Goal: Information Seeking & Learning: Find specific fact

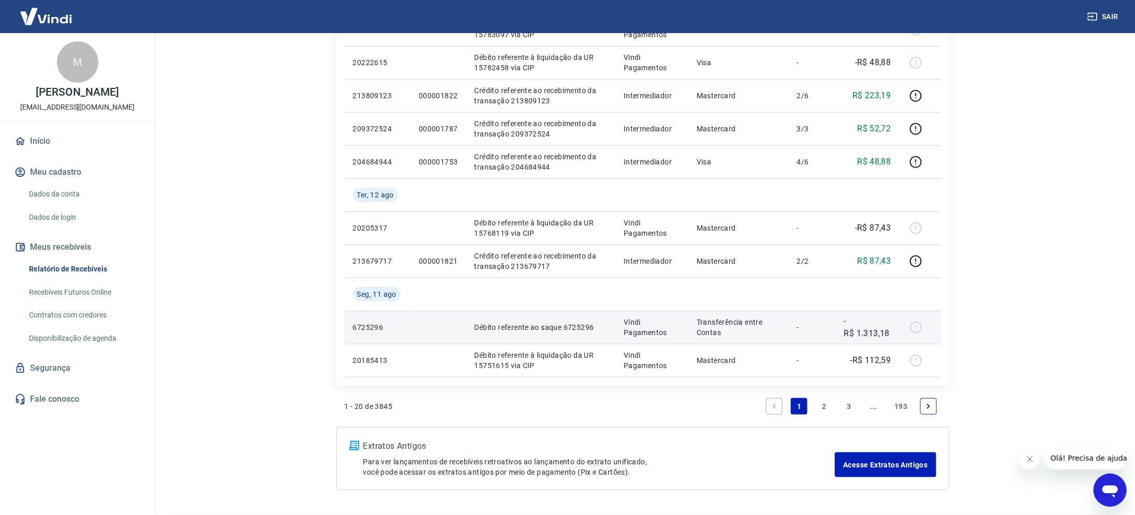
scroll to position [693, 0]
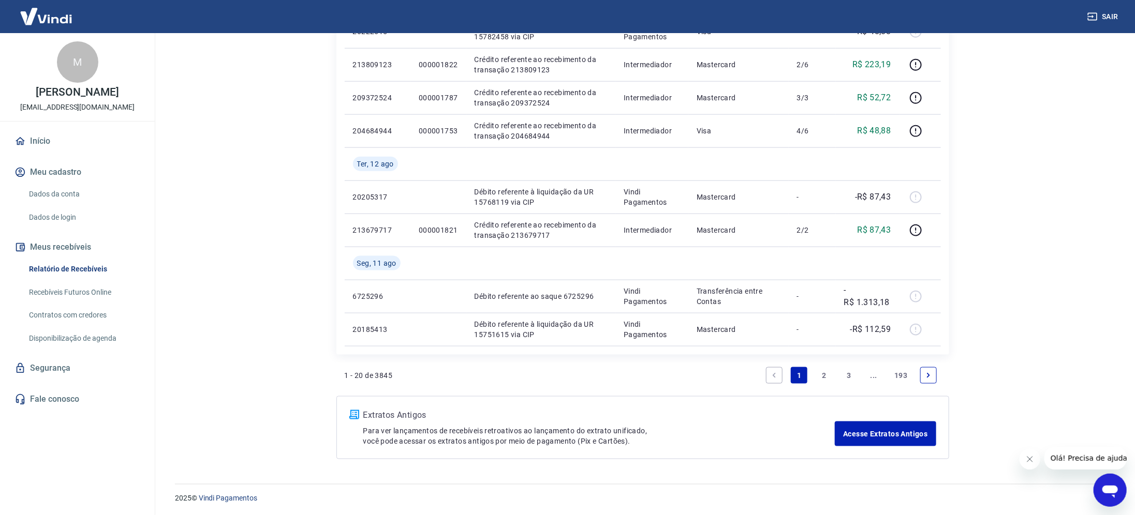
click at [849, 373] on link "3" at bounding box center [848, 375] width 17 height 17
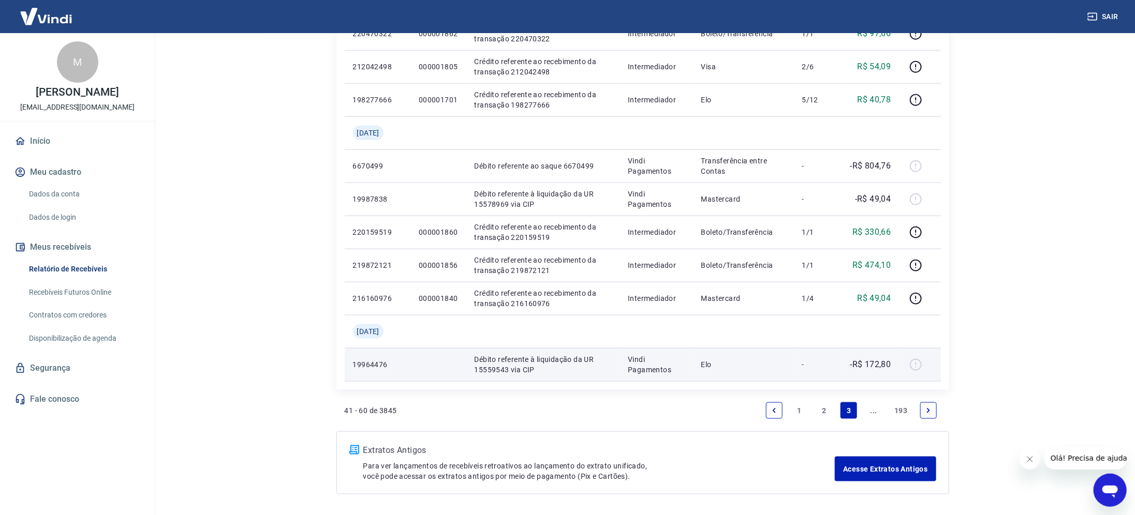
scroll to position [699, 0]
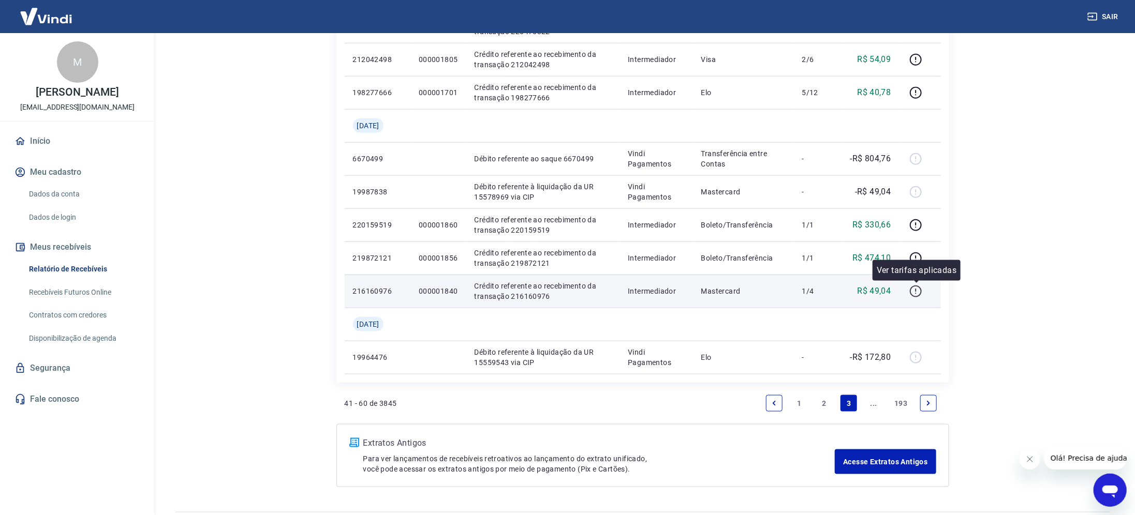
click at [917, 293] on icon "button" at bounding box center [915, 291] width 13 height 13
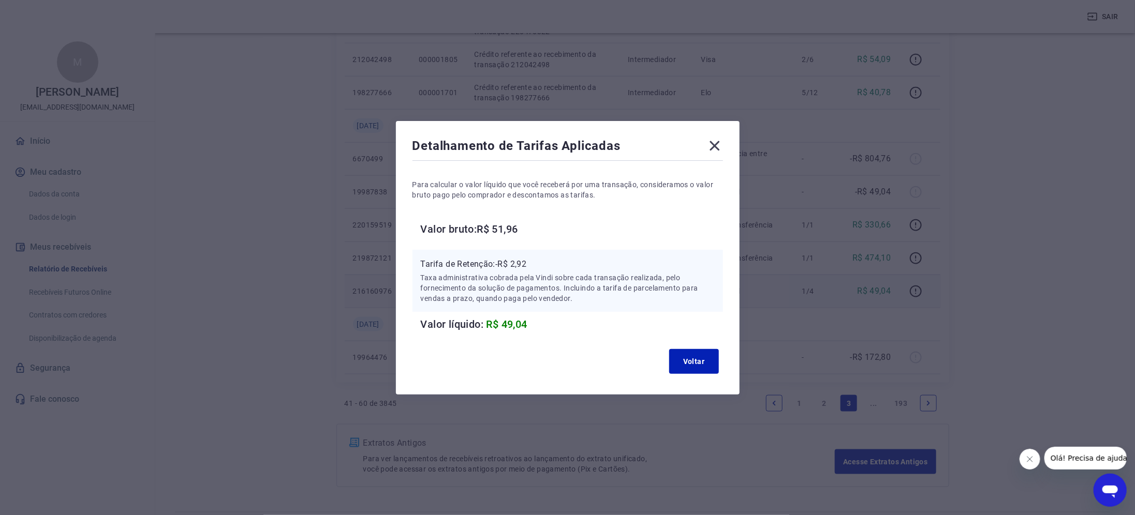
click at [722, 148] on icon at bounding box center [714, 146] width 17 height 17
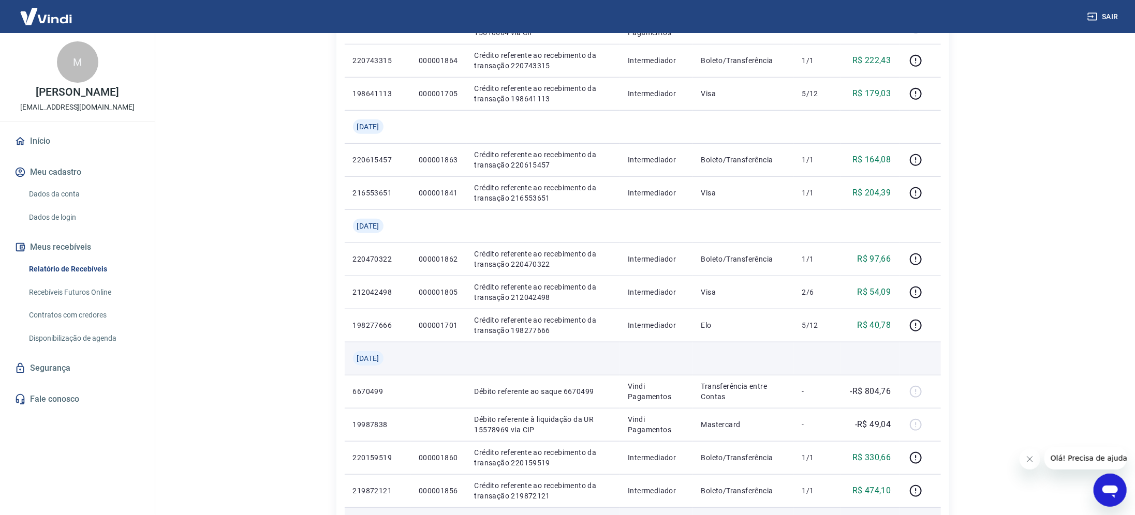
scroll to position [388, 0]
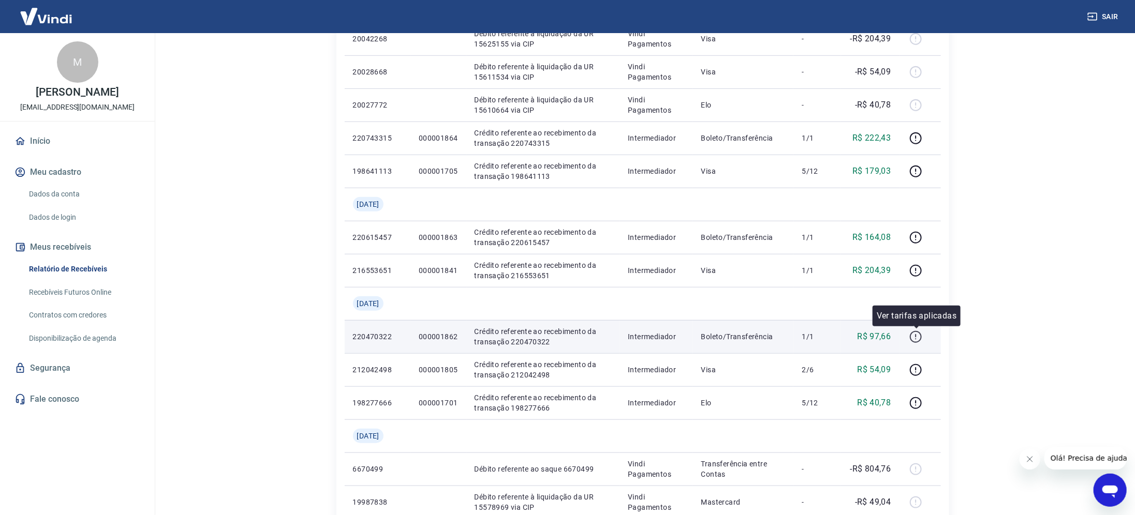
click at [914, 336] on icon "button" at bounding box center [915, 337] width 13 height 13
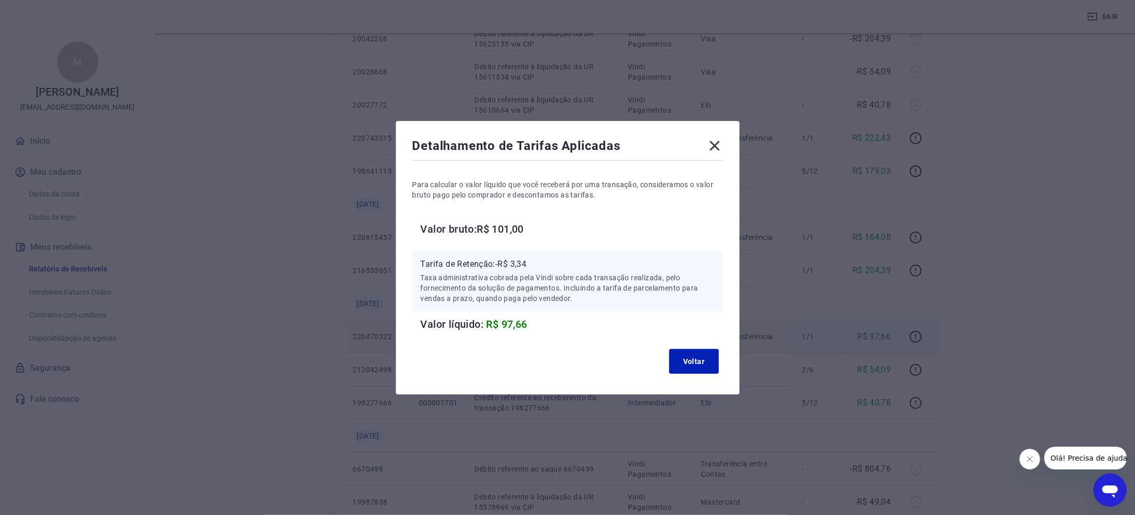
click at [1021, 325] on div "Detalhamento de Tarifas Aplicadas Para calcular o valor líquido que você recebe…" at bounding box center [567, 257] width 1135 height 515
click at [719, 147] on icon at bounding box center [714, 146] width 10 height 10
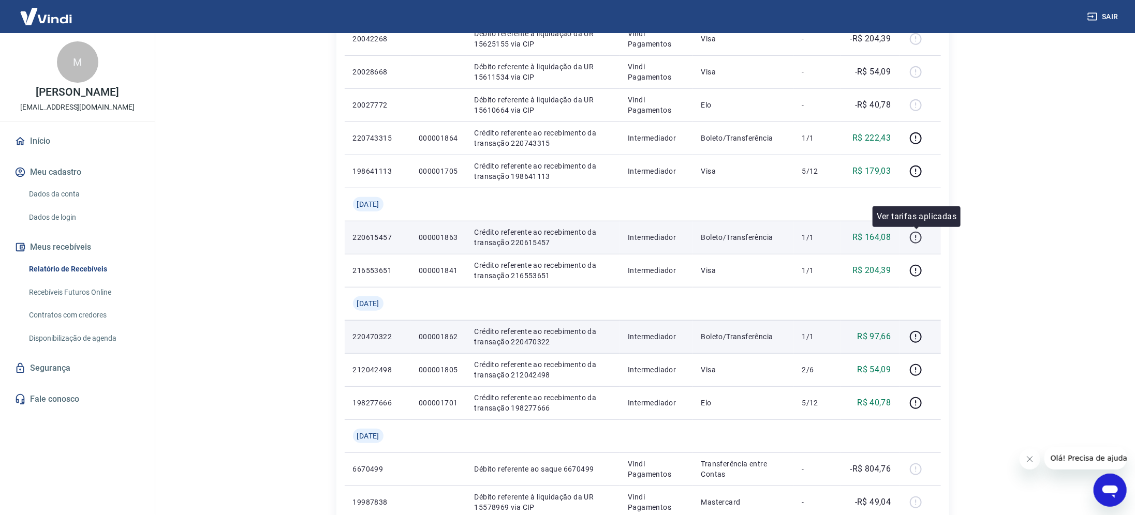
click at [914, 232] on icon "button" at bounding box center [916, 238] width 12 height 12
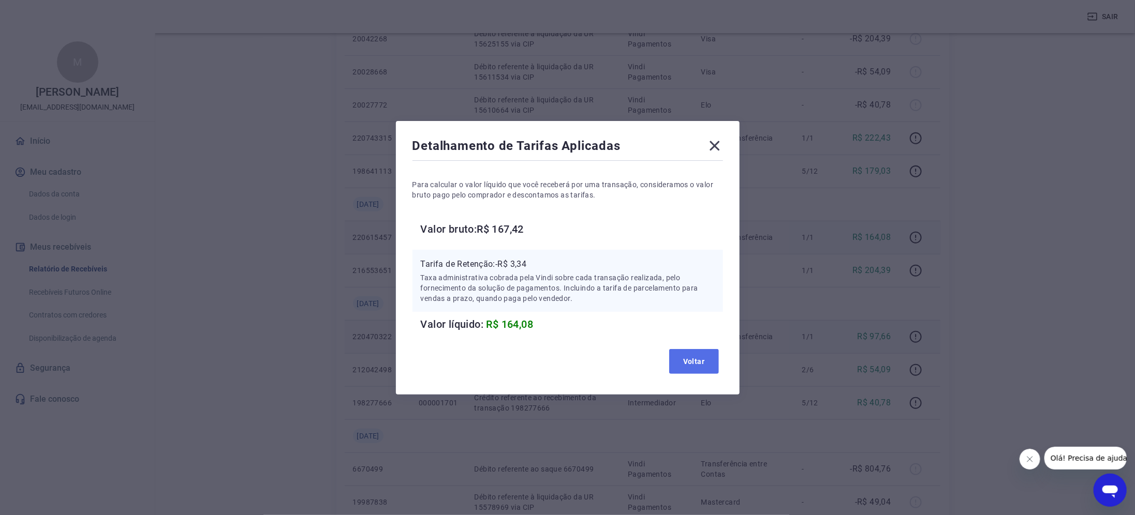
click at [712, 359] on button "Voltar" at bounding box center [694, 361] width 50 height 25
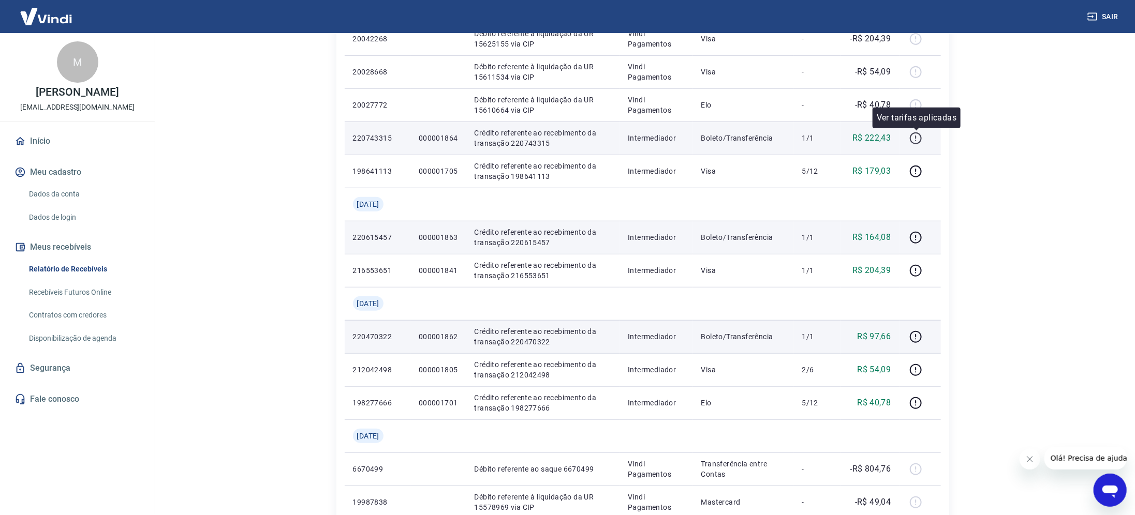
click at [914, 141] on icon "button" at bounding box center [915, 138] width 13 height 13
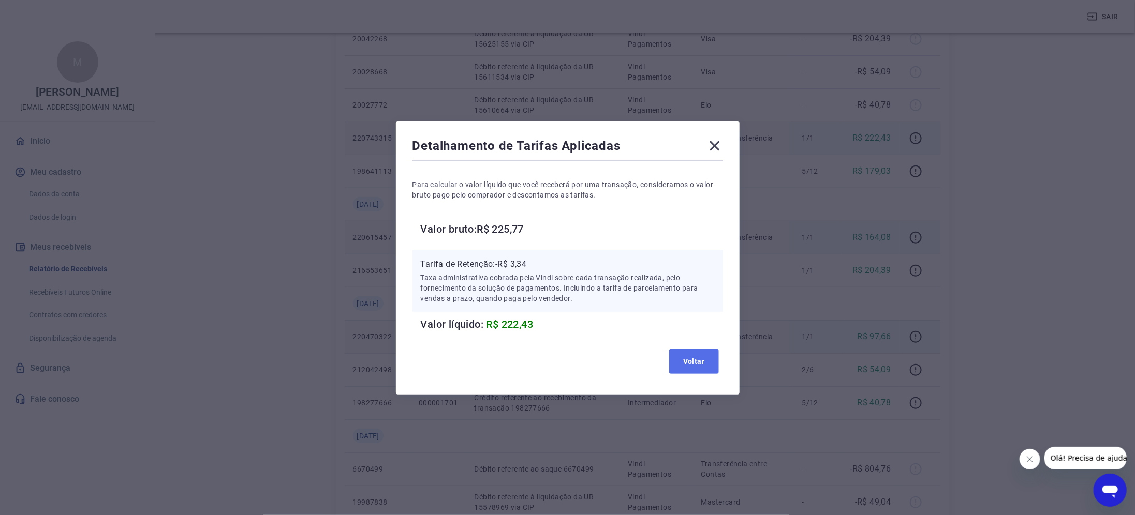
click at [689, 360] on button "Voltar" at bounding box center [694, 361] width 50 height 25
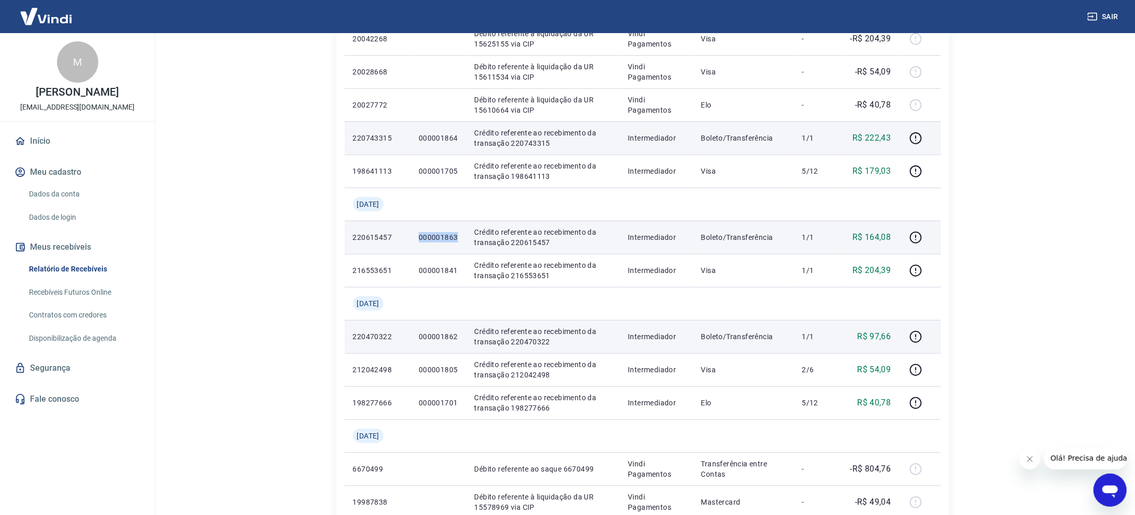
drag, startPoint x: 463, startPoint y: 237, endPoint x: 413, endPoint y: 237, distance: 49.7
click at [413, 237] on td "000001863" at bounding box center [438, 237] width 56 height 33
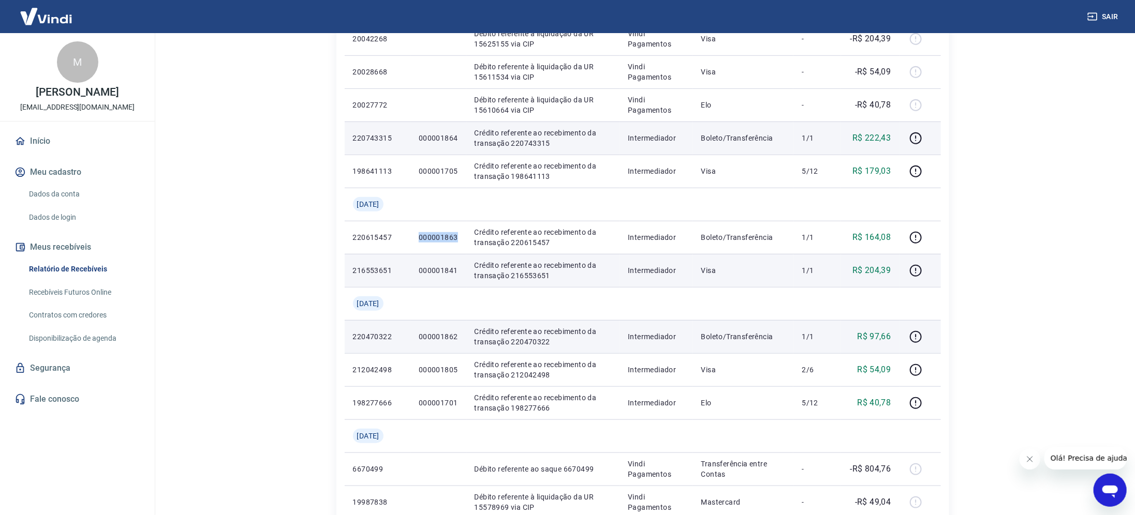
copy p "000001863"
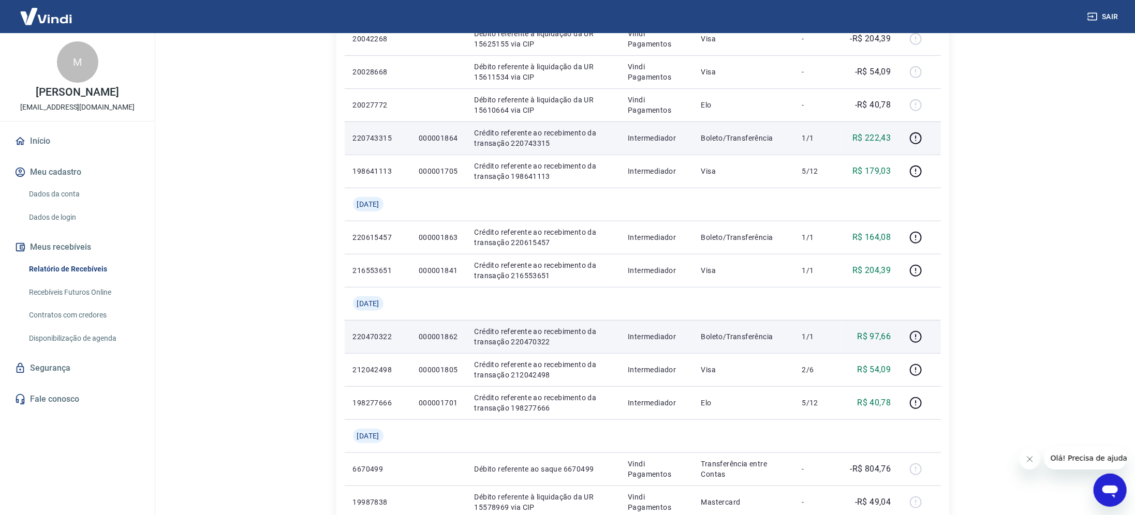
click at [451, 137] on p "000001864" at bounding box center [438, 138] width 39 height 10
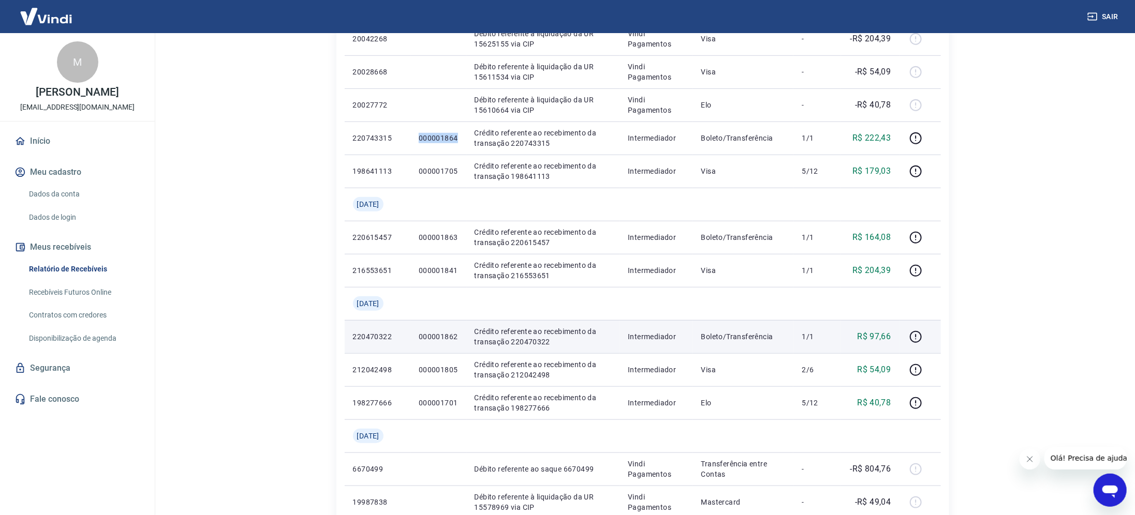
copy p "000001864"
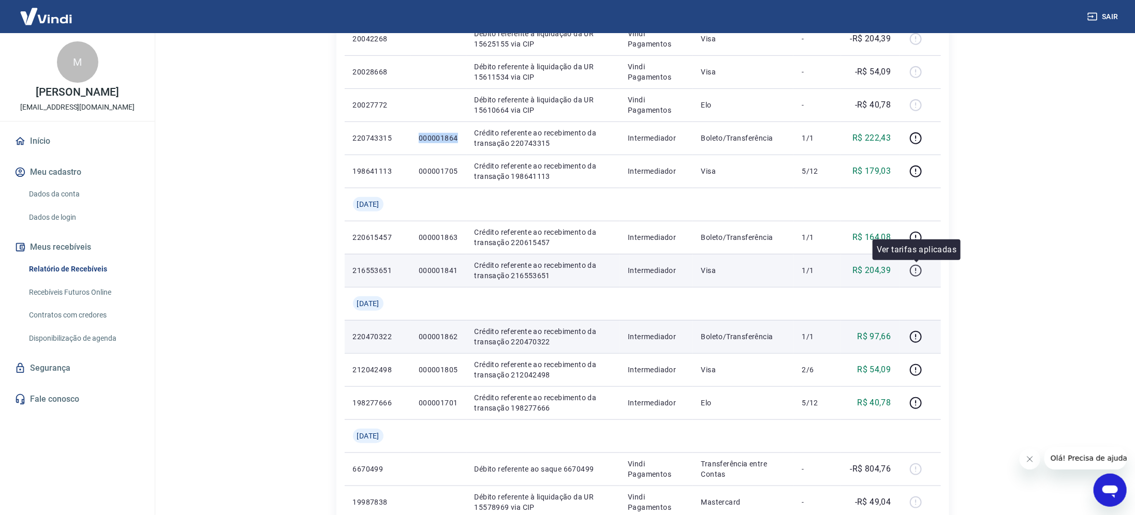
click at [916, 268] on icon "button" at bounding box center [915, 269] width 1 height 3
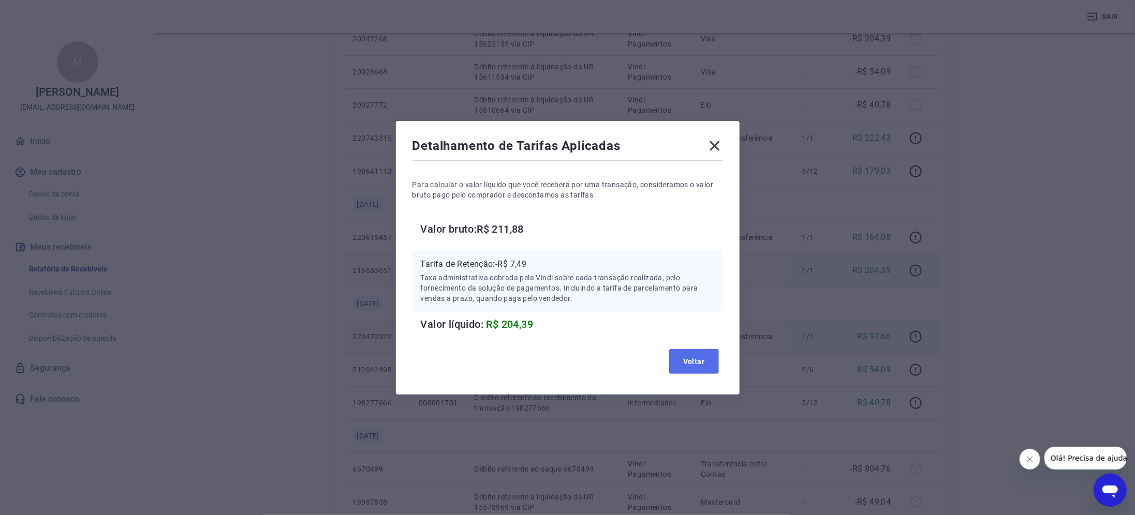
click at [692, 357] on button "Voltar" at bounding box center [694, 361] width 50 height 25
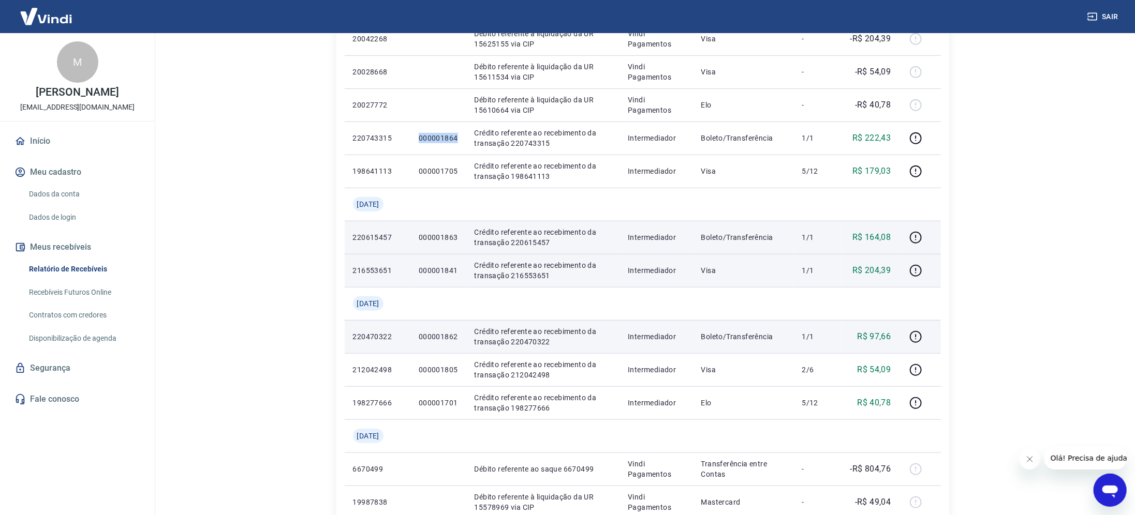
scroll to position [310, 0]
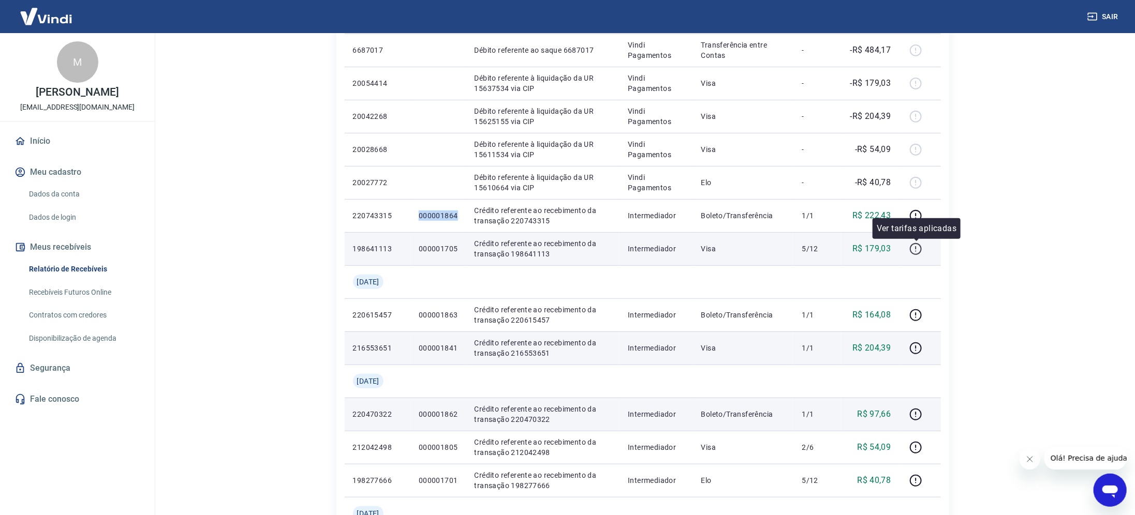
click at [915, 249] on icon "button" at bounding box center [915, 249] width 13 height 13
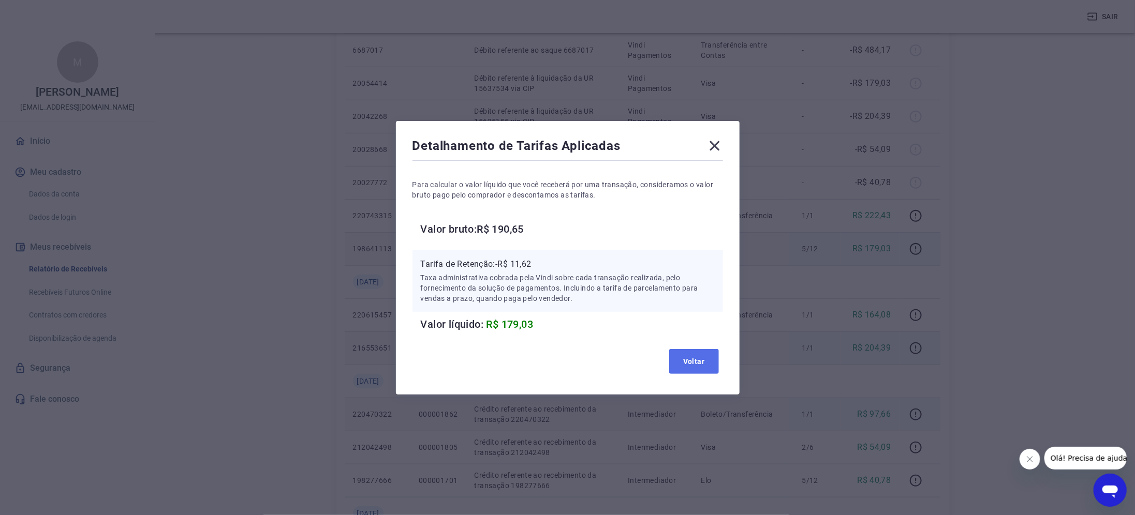
click at [717, 357] on button "Voltar" at bounding box center [694, 361] width 50 height 25
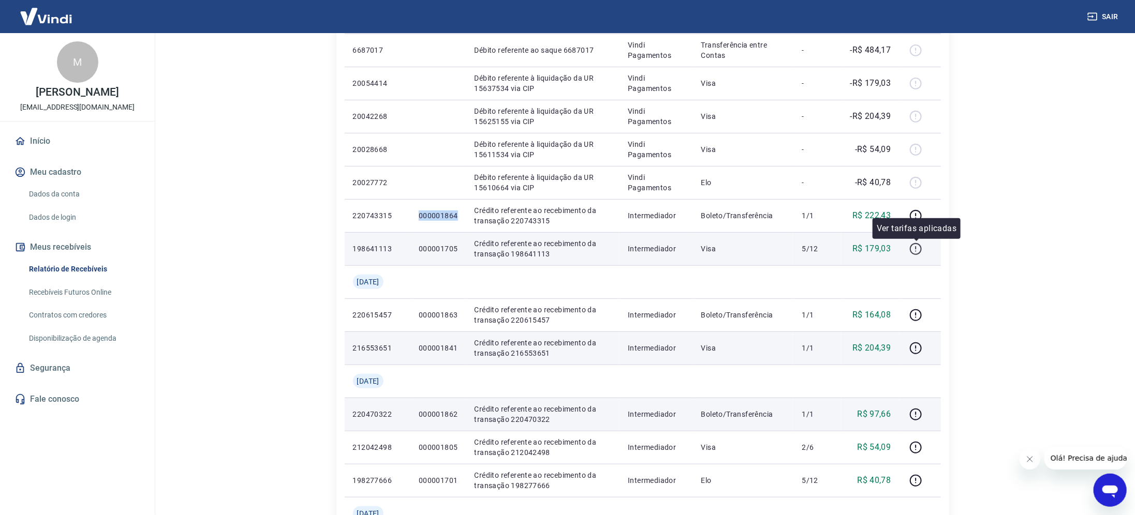
click at [909, 247] on button "button" at bounding box center [916, 249] width 17 height 17
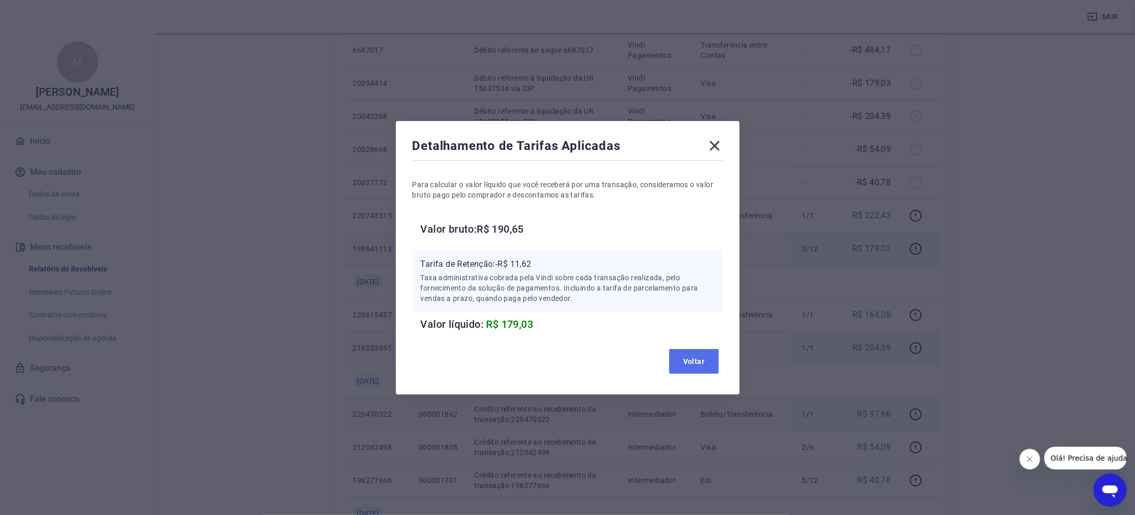
click at [688, 362] on button "Voltar" at bounding box center [694, 361] width 50 height 25
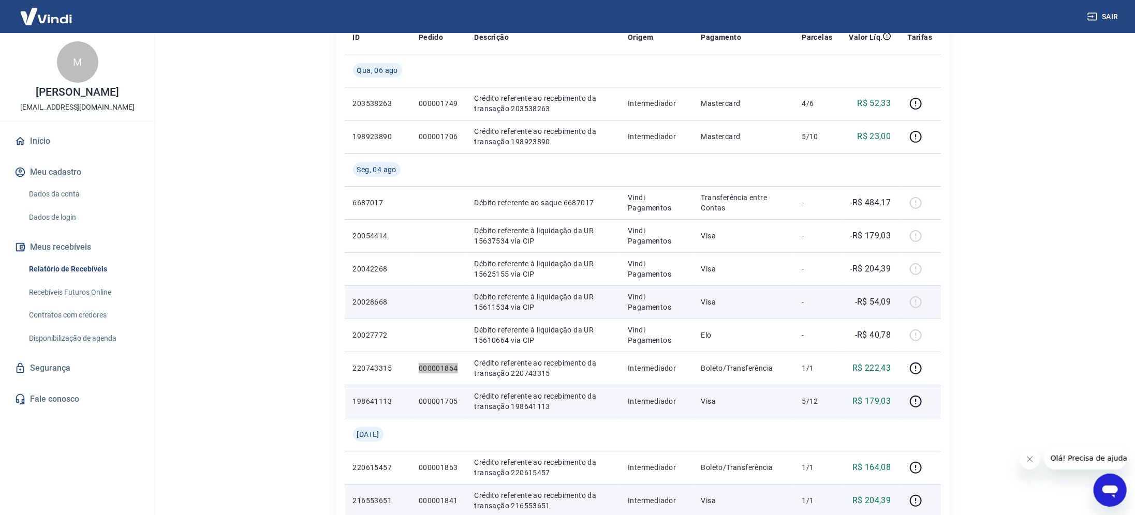
scroll to position [155, 0]
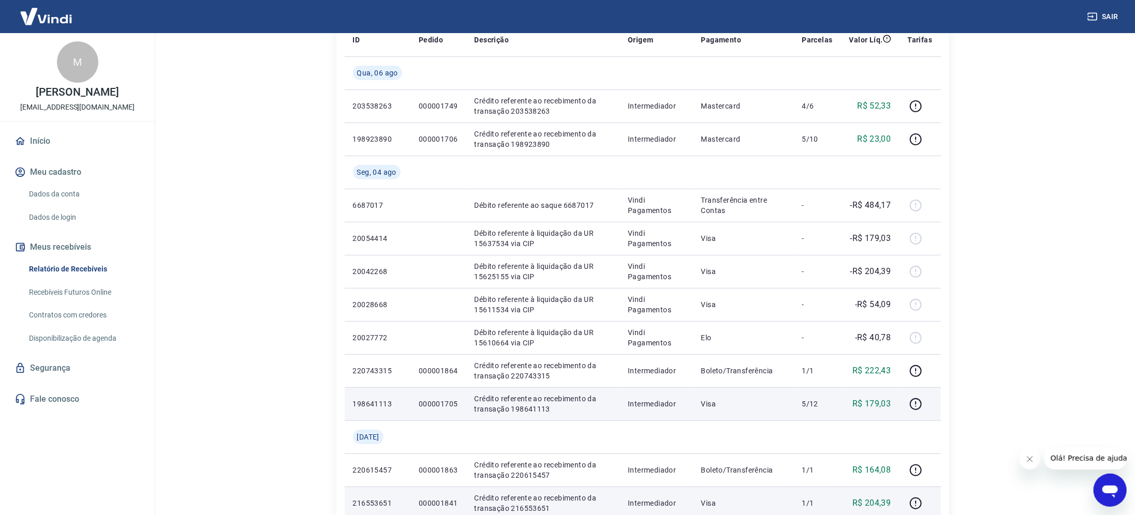
click at [444, 407] on p "000001705" at bounding box center [438, 404] width 39 height 10
copy p "000001705"
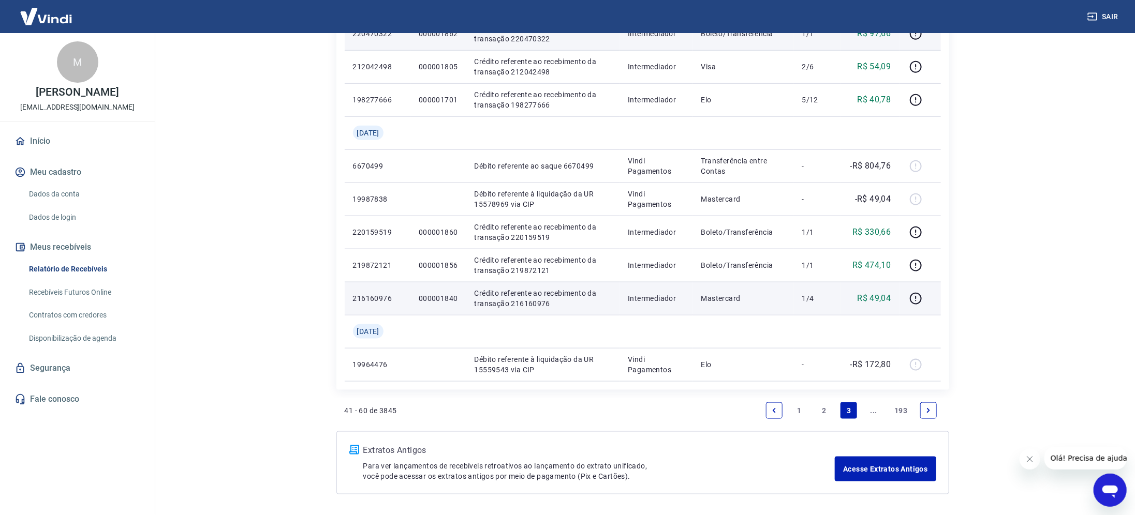
scroll to position [727, 0]
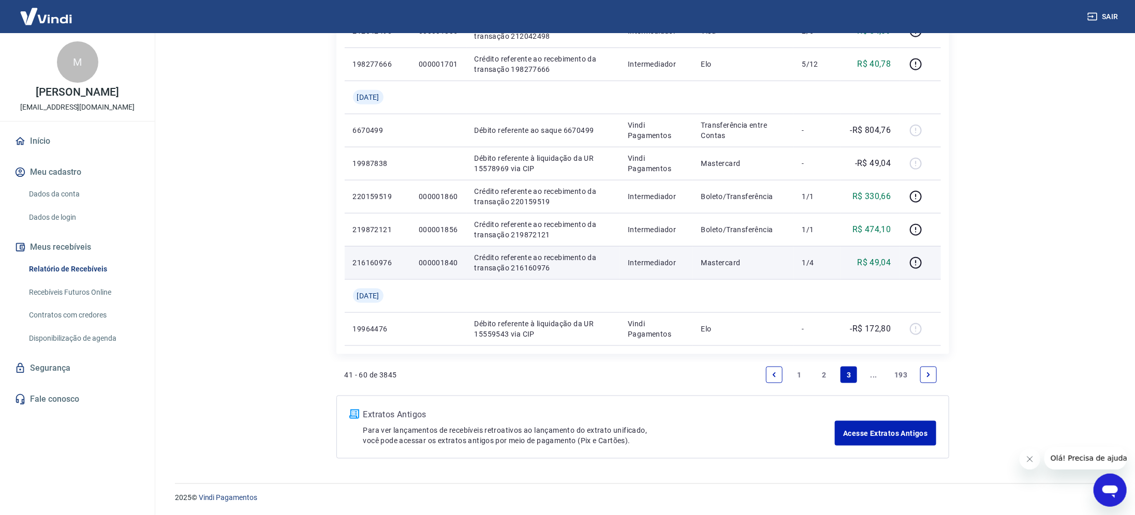
click at [769, 376] on link "Previous page" at bounding box center [774, 375] width 17 height 17
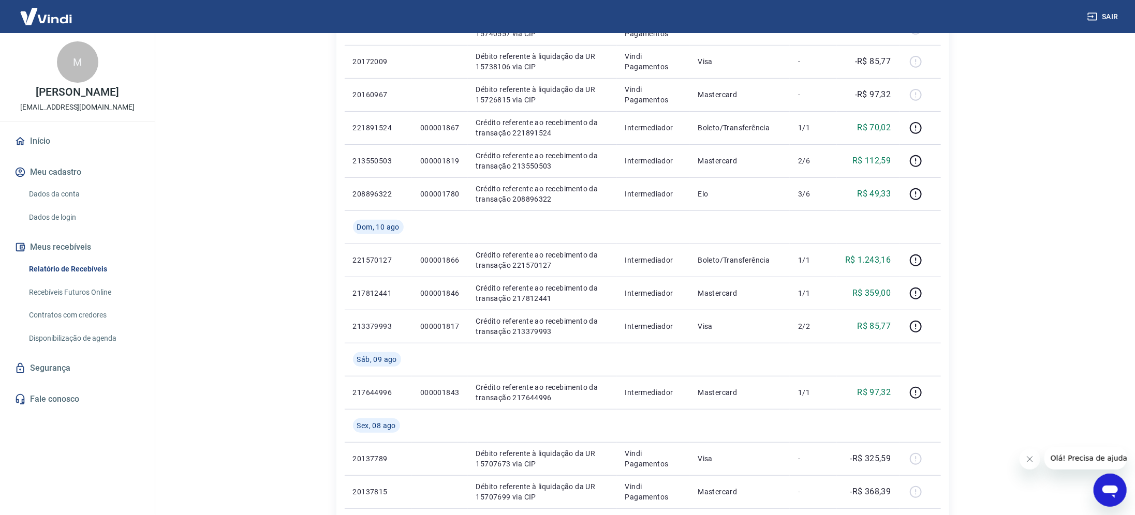
scroll to position [699, 0]
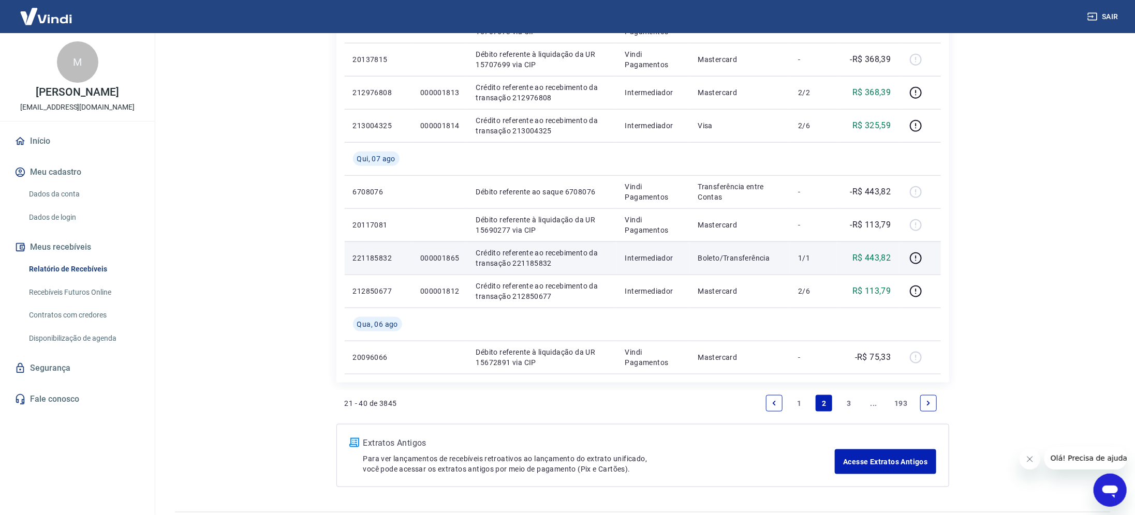
click at [420, 259] on td "000001865" at bounding box center [440, 258] width 56 height 33
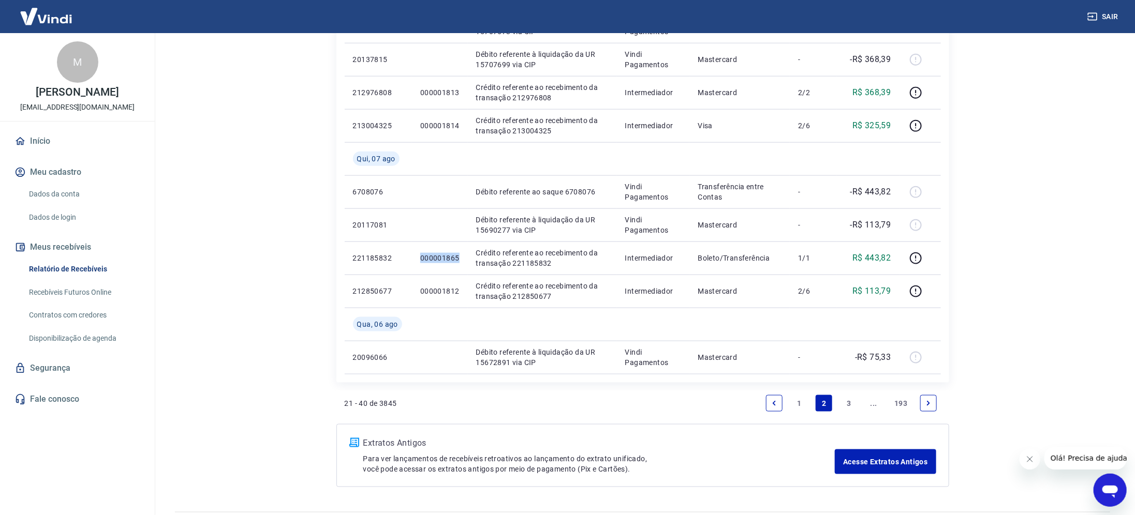
copy p "000001865"
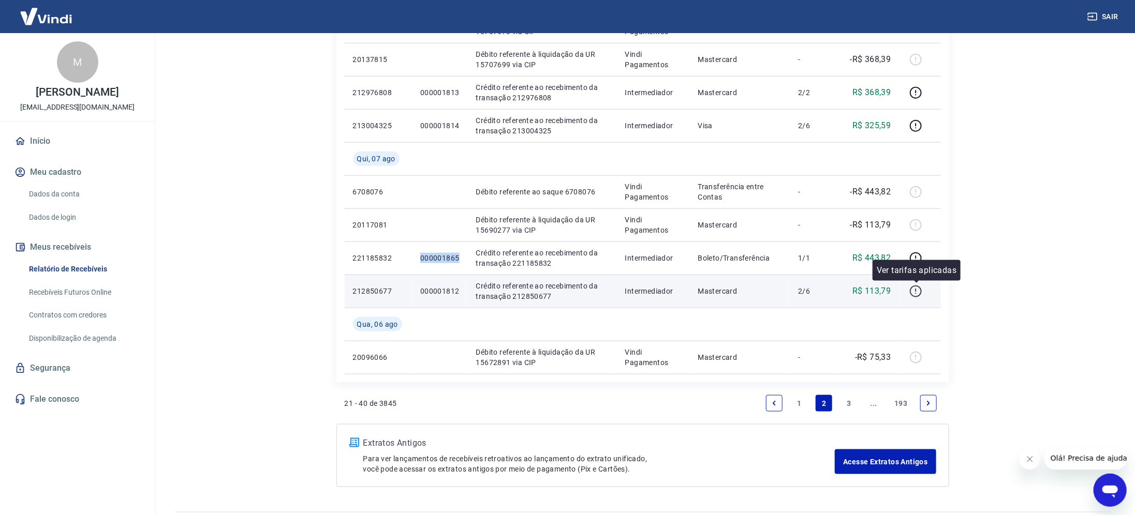
click at [914, 286] on icon "button" at bounding box center [916, 292] width 12 height 12
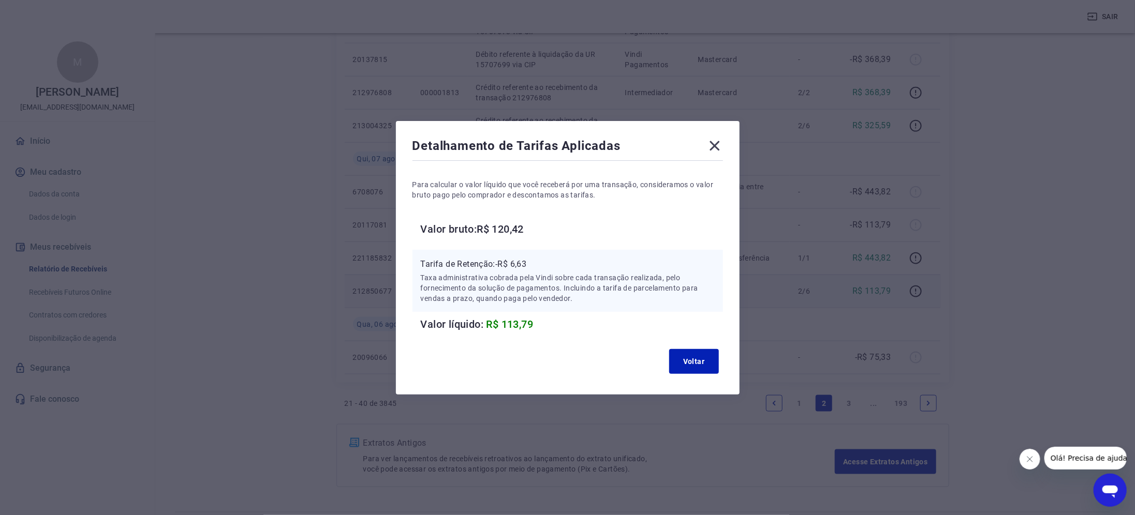
click at [823, 265] on div "Detalhamento de Tarifas Aplicadas Para calcular o valor líquido que você recebe…" at bounding box center [567, 257] width 1135 height 515
click at [1016, 150] on div "Detalhamento de Tarifas Aplicadas Para calcular o valor líquido que você recebe…" at bounding box center [567, 257] width 1135 height 515
click at [692, 357] on button "Voltar" at bounding box center [694, 361] width 50 height 25
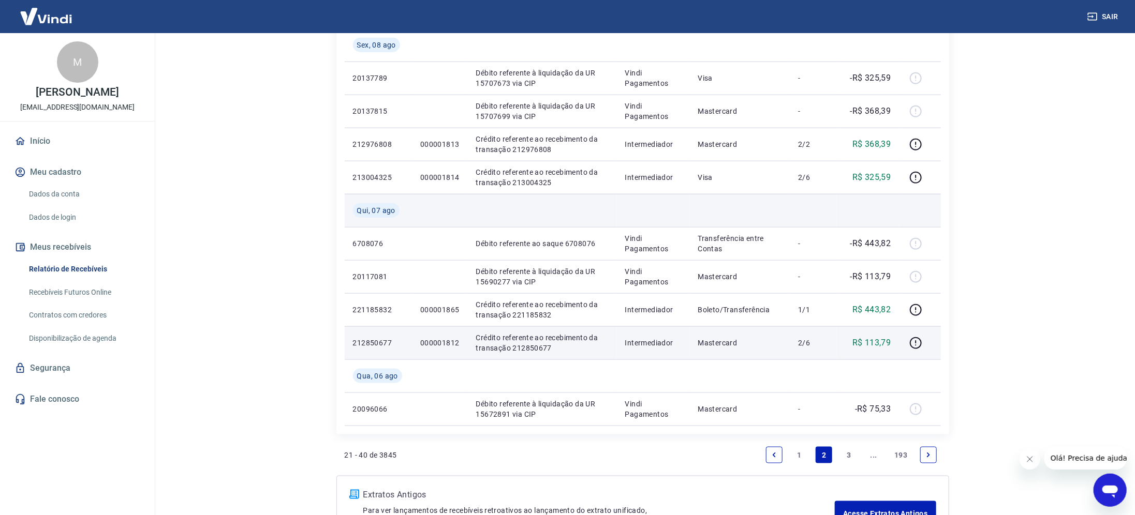
scroll to position [572, 0]
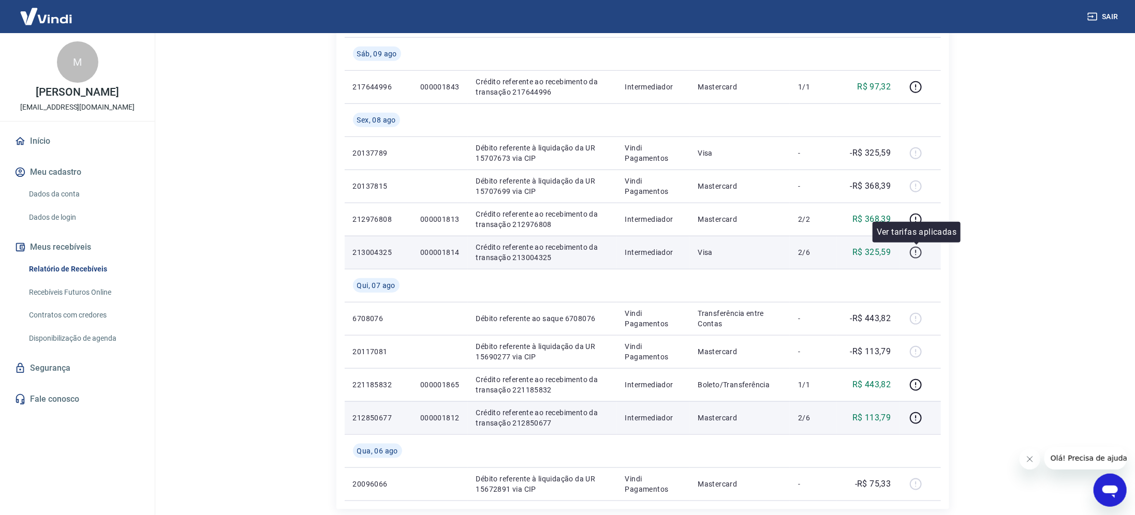
click at [917, 254] on icon "button" at bounding box center [915, 252] width 13 height 13
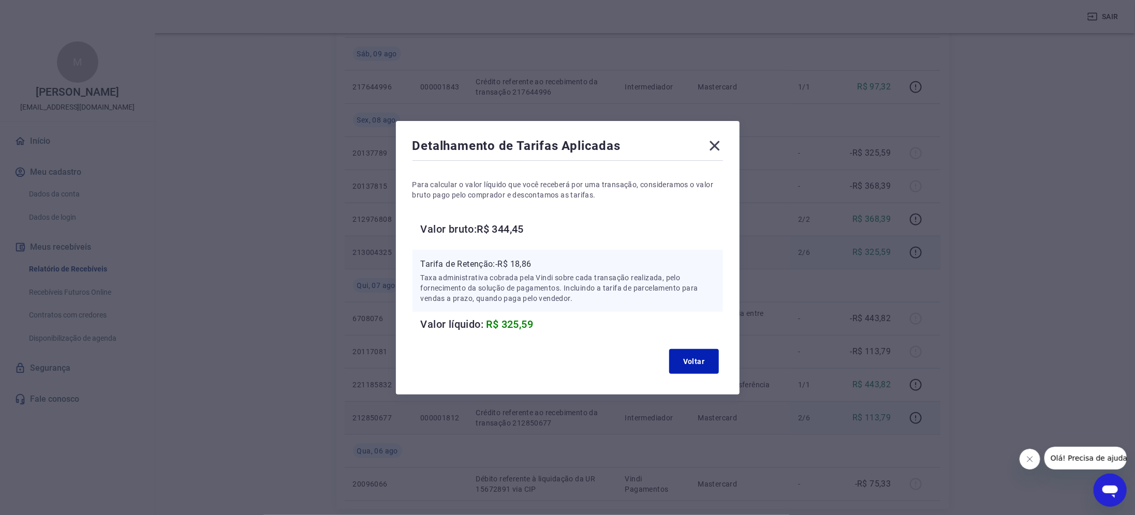
click at [729, 148] on div "Detalhamento de Tarifas Aplicadas Para calcular o valor líquido que você recebe…" at bounding box center [568, 258] width 344 height 274
click at [716, 142] on icon at bounding box center [714, 146] width 10 height 10
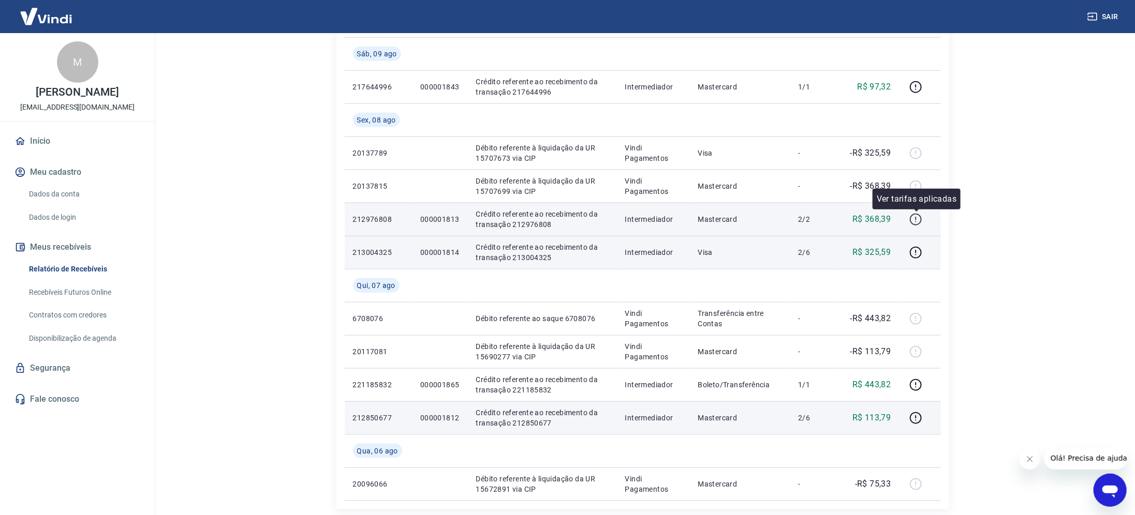
click at [914, 219] on icon "button" at bounding box center [915, 219] width 13 height 13
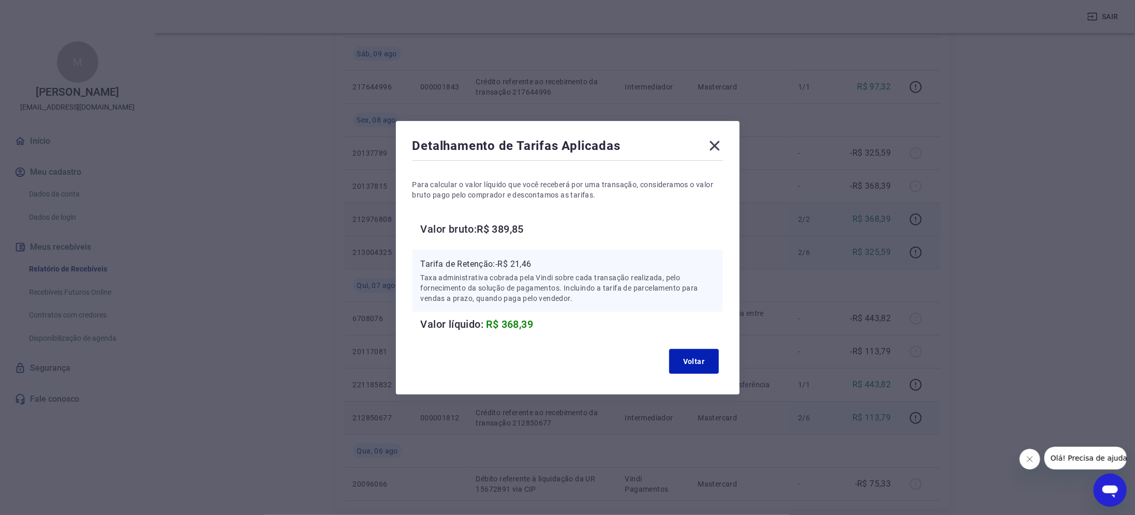
click at [720, 142] on icon at bounding box center [714, 146] width 17 height 17
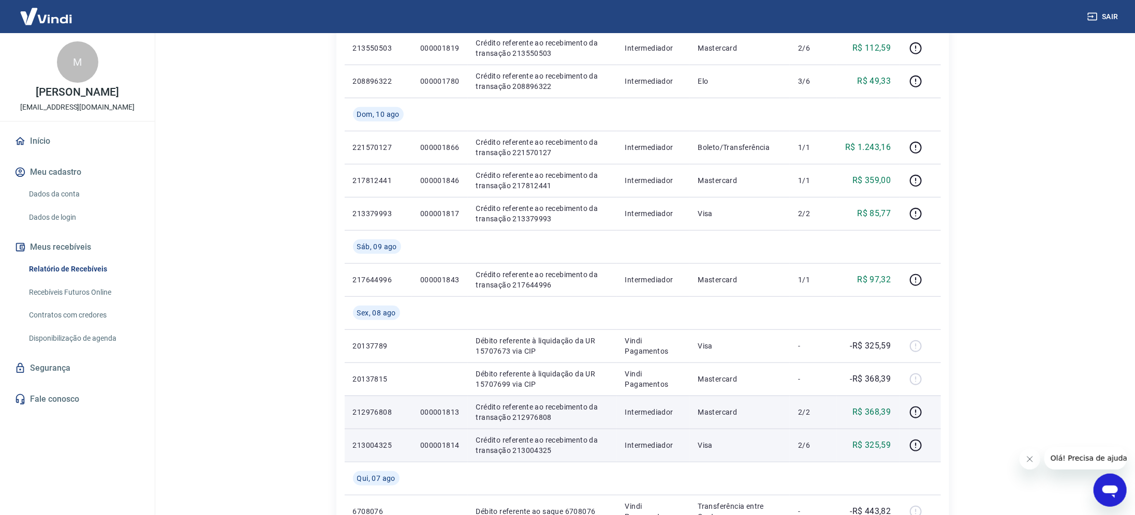
scroll to position [339, 0]
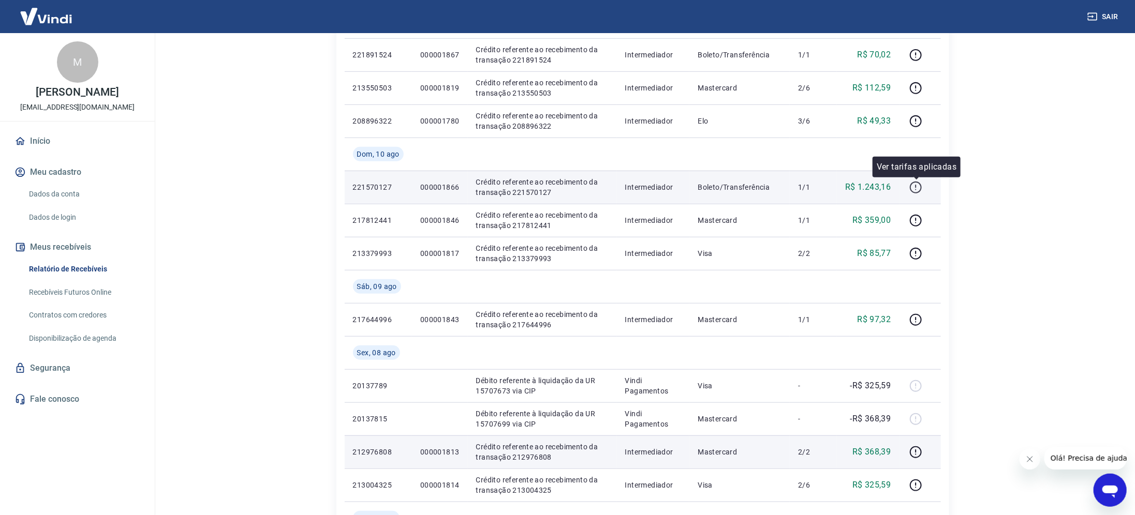
click at [914, 187] on icon "button" at bounding box center [915, 187] width 13 height 13
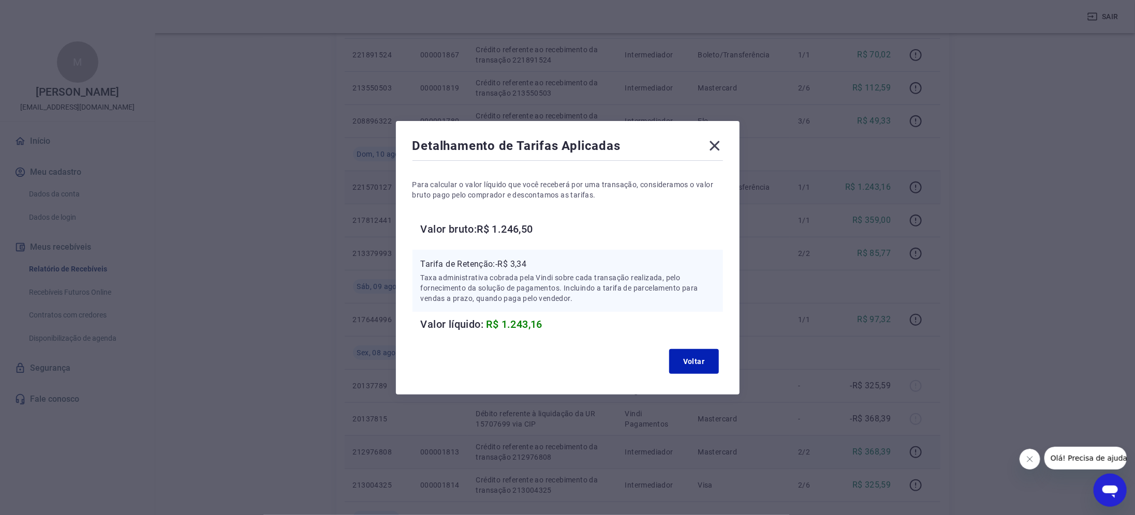
click at [719, 140] on icon at bounding box center [714, 146] width 17 height 17
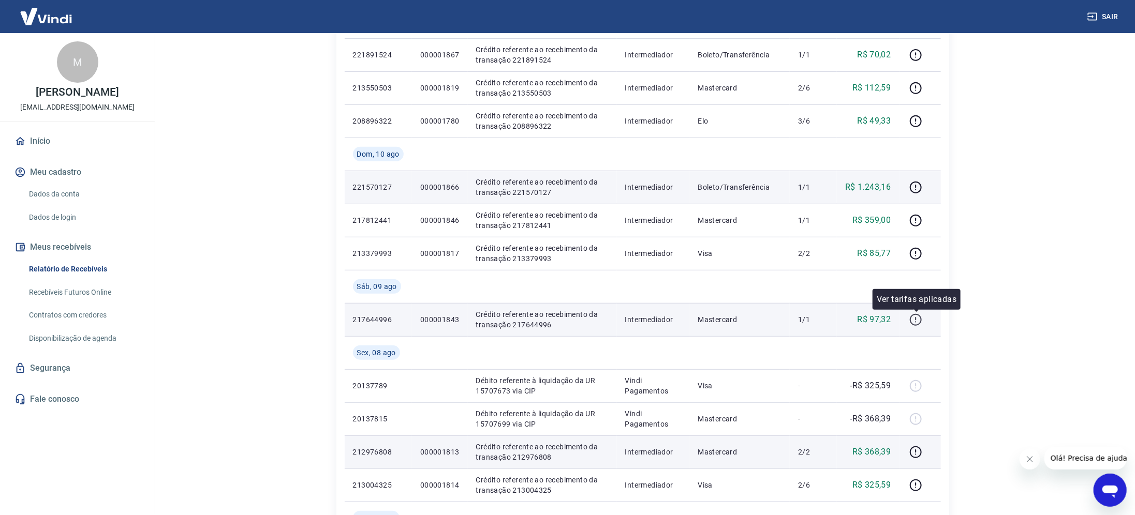
click at [918, 317] on icon "button" at bounding box center [915, 320] width 13 height 13
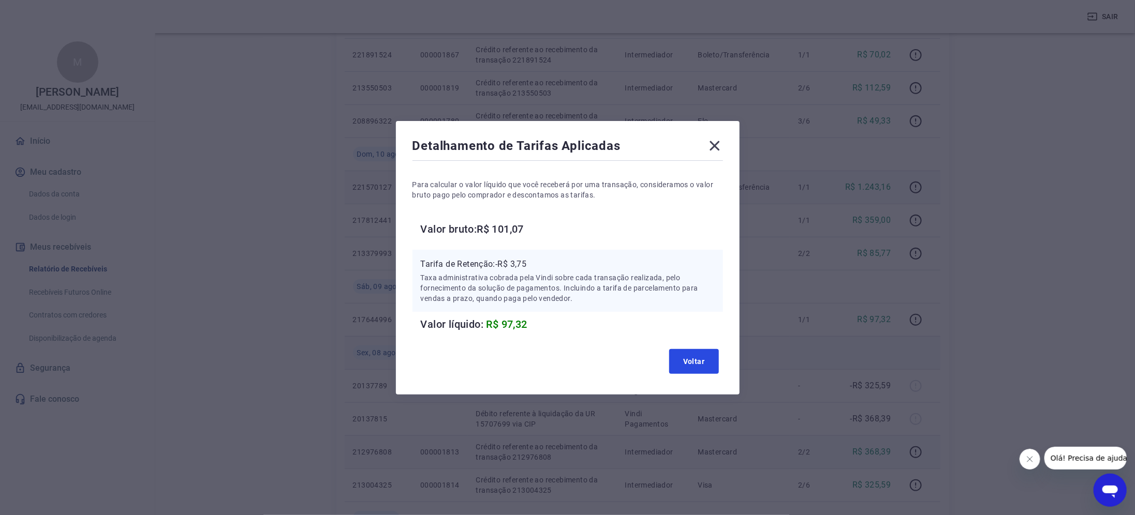
click at [707, 362] on button "Voltar" at bounding box center [694, 361] width 50 height 25
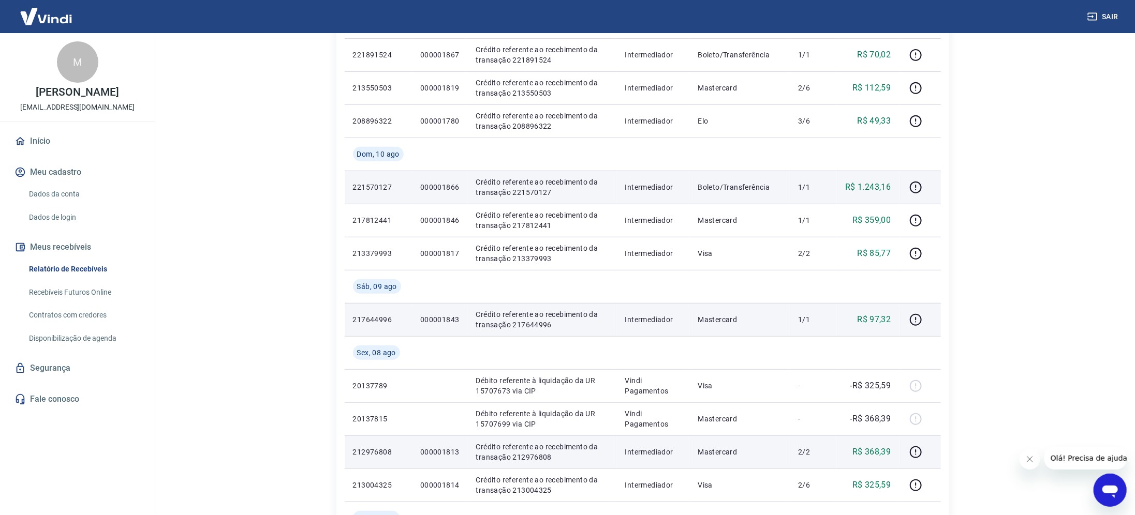
click at [438, 321] on p "000001843" at bounding box center [439, 320] width 39 height 10
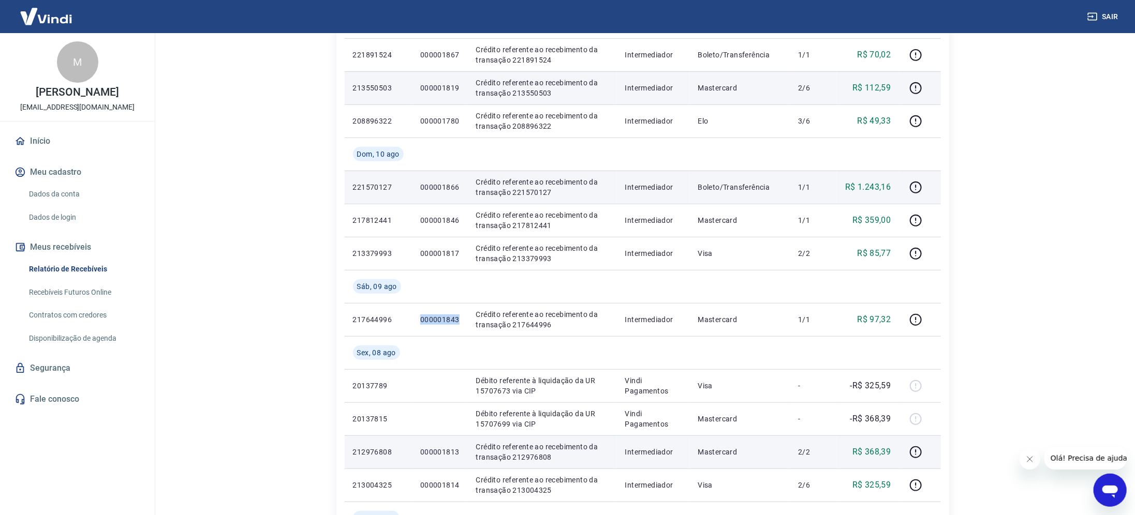
copy p "000001843"
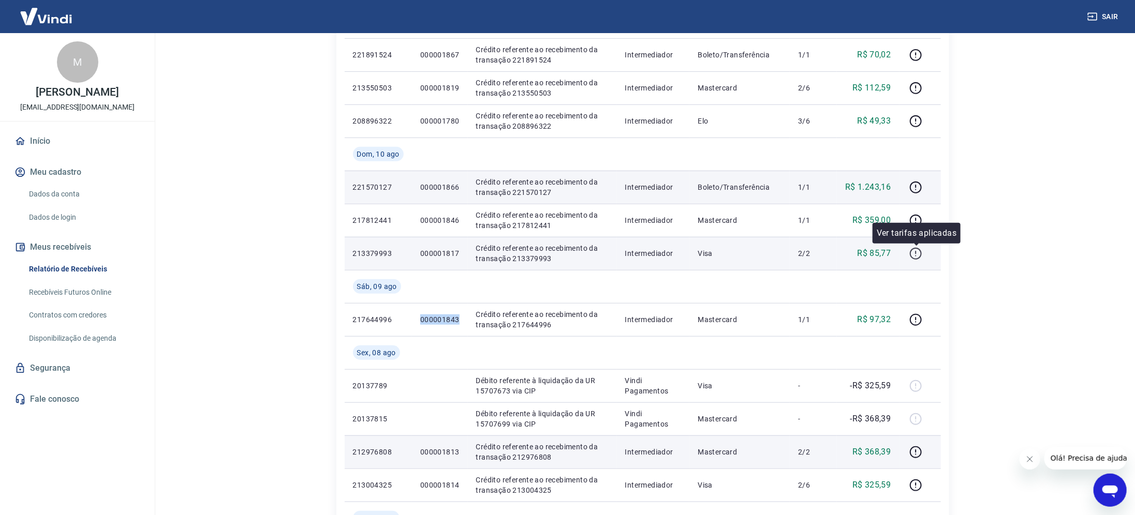
click at [914, 250] on icon "button" at bounding box center [915, 253] width 13 height 13
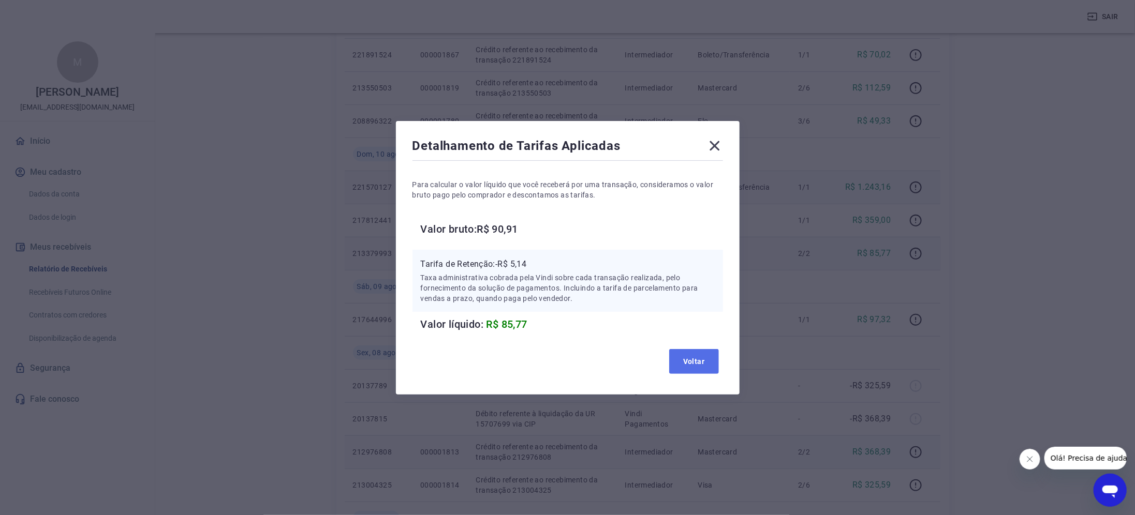
click at [705, 368] on button "Voltar" at bounding box center [694, 361] width 50 height 25
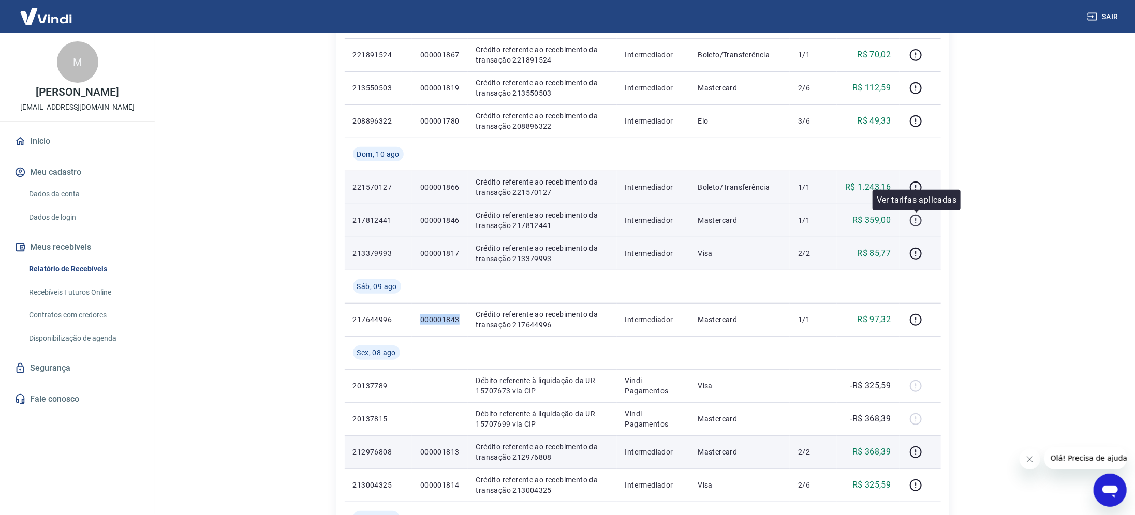
click at [917, 223] on icon "button" at bounding box center [915, 220] width 13 height 13
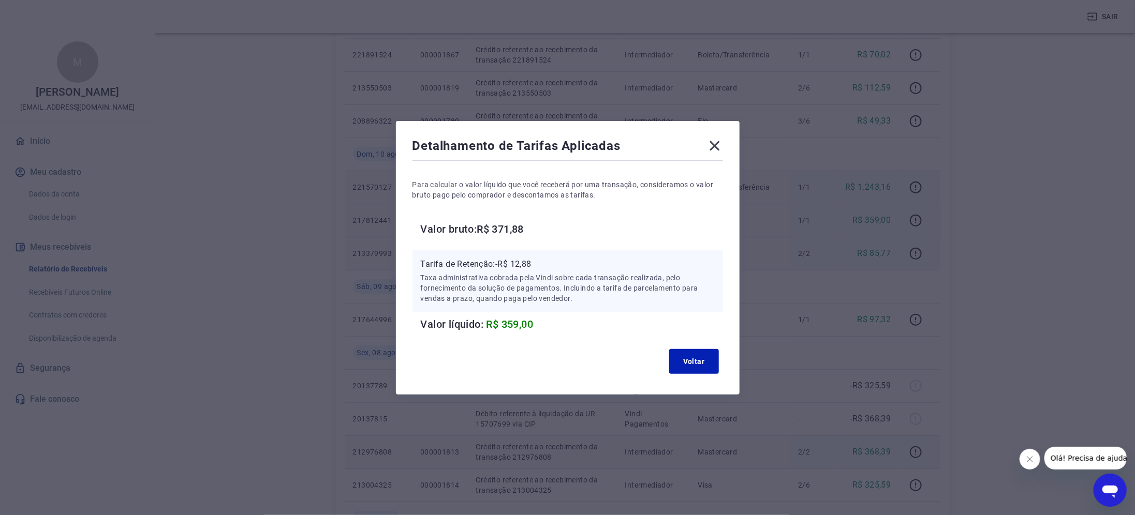
click at [723, 146] on icon at bounding box center [714, 146] width 17 height 17
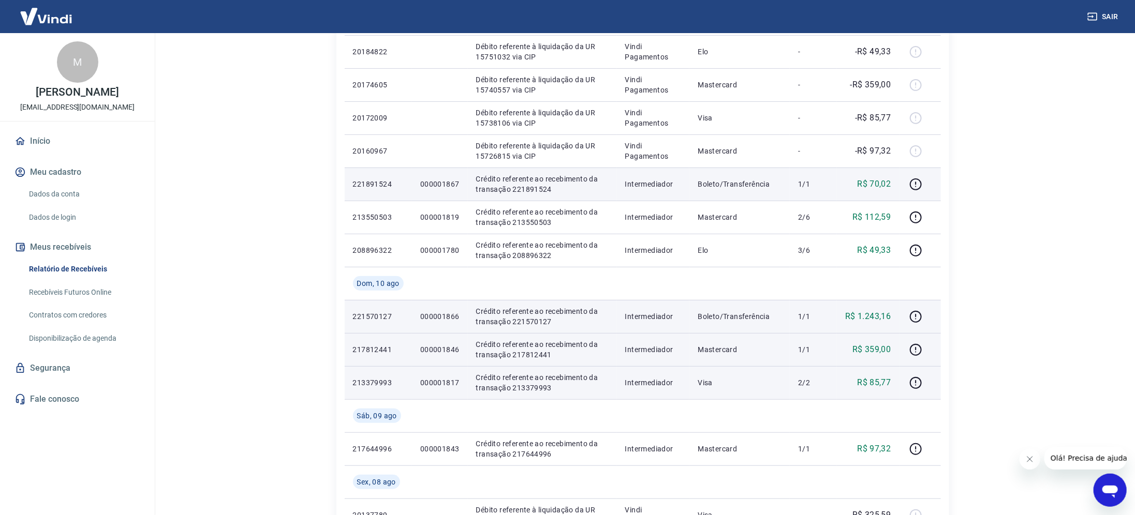
scroll to position [184, 0]
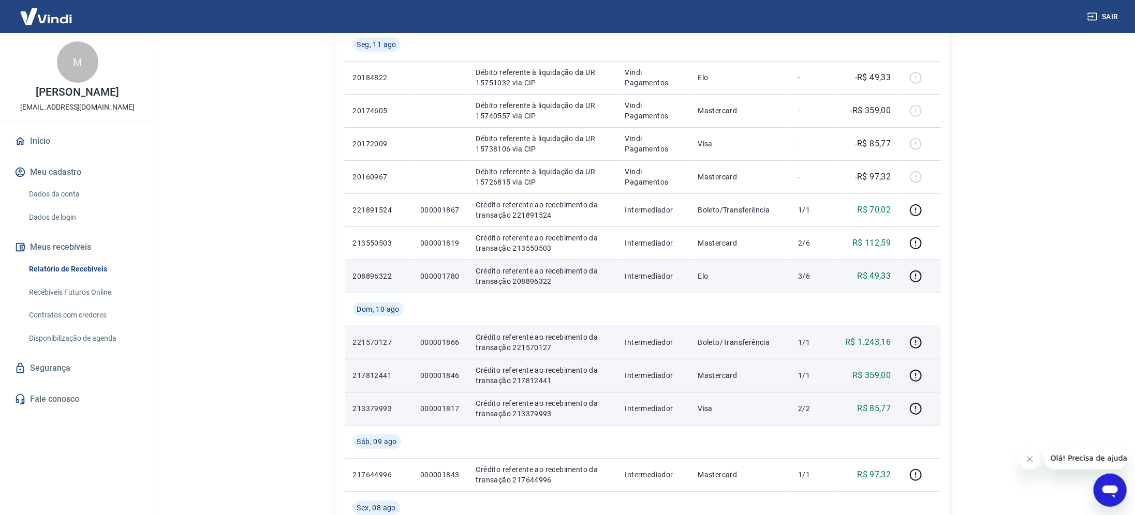
click at [907, 274] on td at bounding box center [919, 276] width 41 height 33
click at [916, 273] on icon "button" at bounding box center [915, 276] width 13 height 13
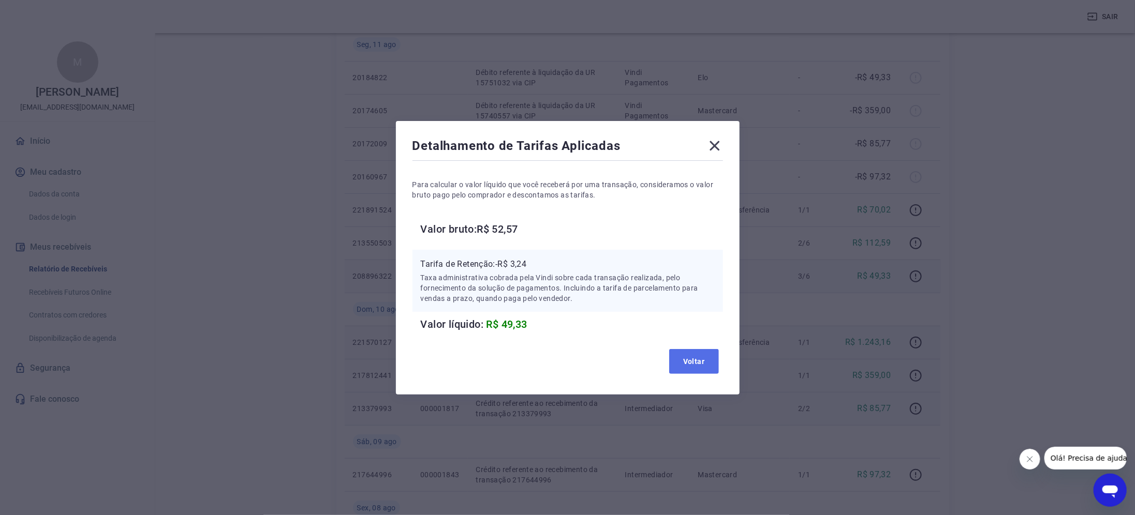
click at [708, 358] on button "Voltar" at bounding box center [694, 361] width 50 height 25
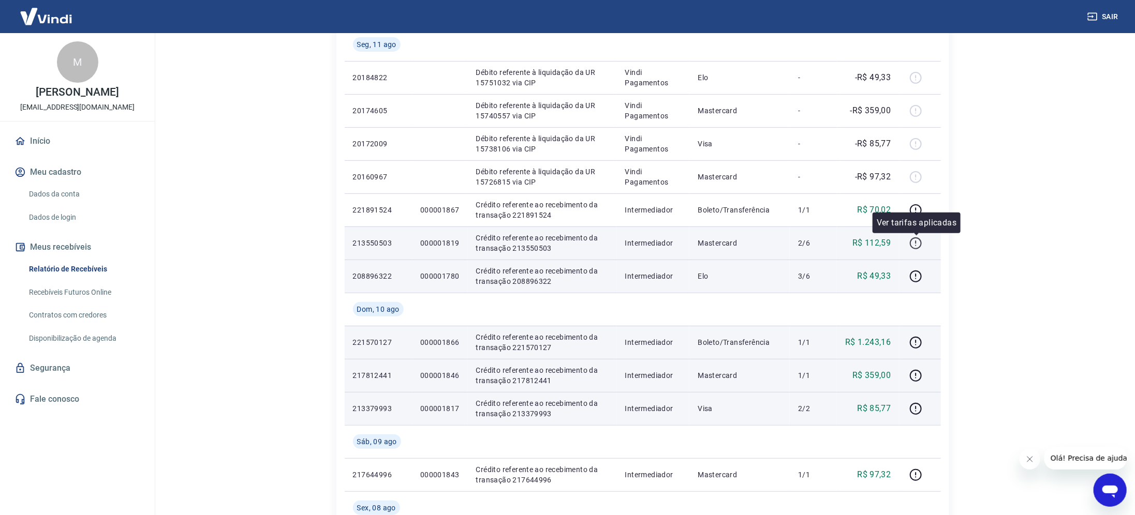
click at [915, 241] on icon "button" at bounding box center [915, 243] width 13 height 13
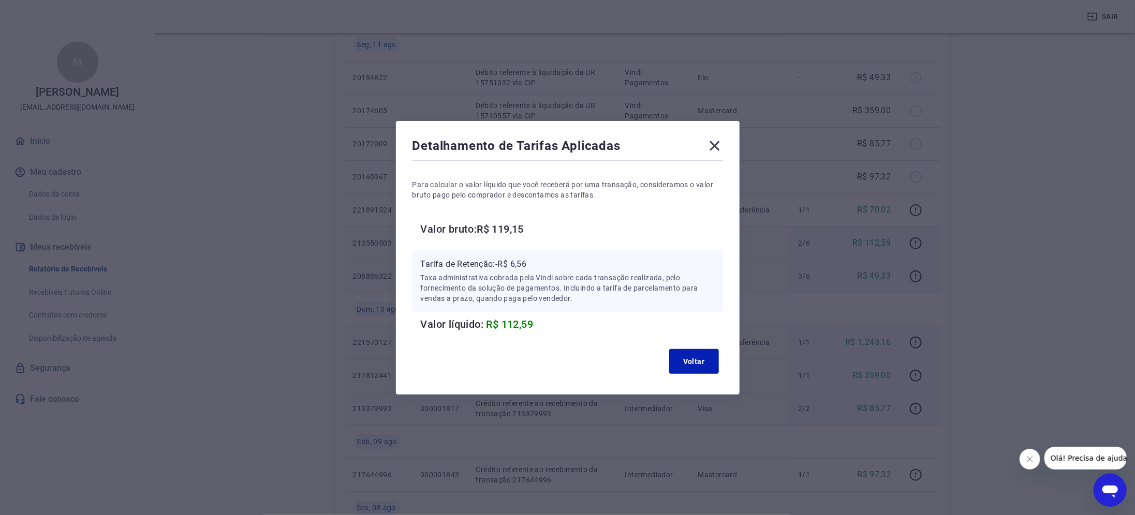
click at [698, 347] on div "Voltar" at bounding box center [567, 361] width 310 height 33
click at [704, 358] on button "Voltar" at bounding box center [694, 361] width 50 height 25
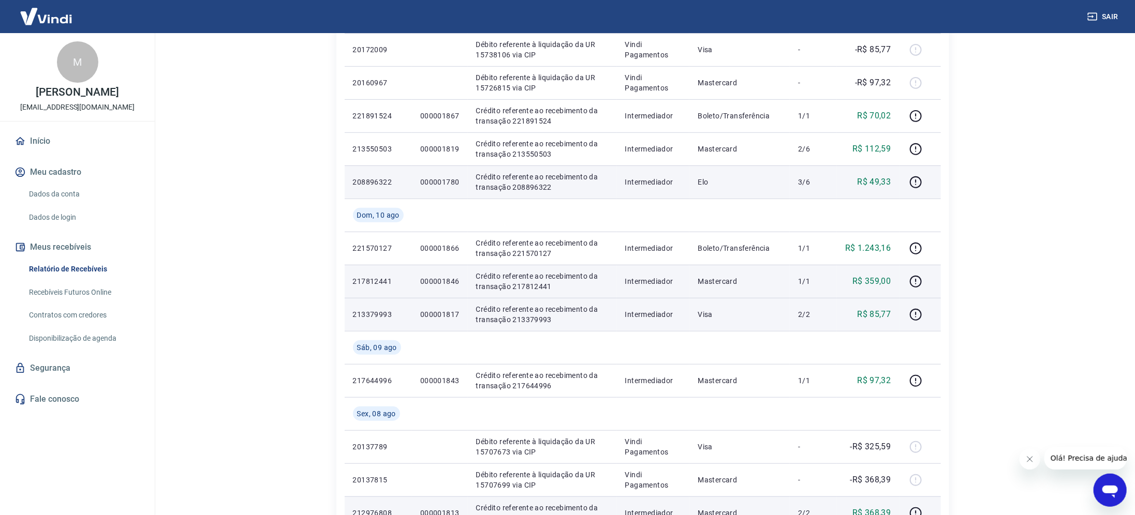
scroll to position [261, 0]
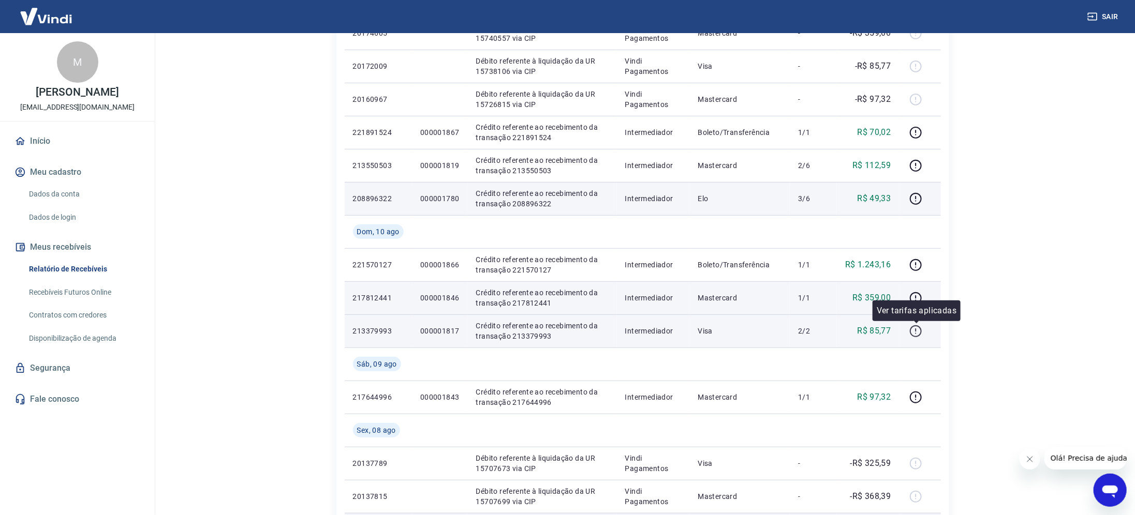
click at [910, 336] on icon "button" at bounding box center [915, 331] width 13 height 13
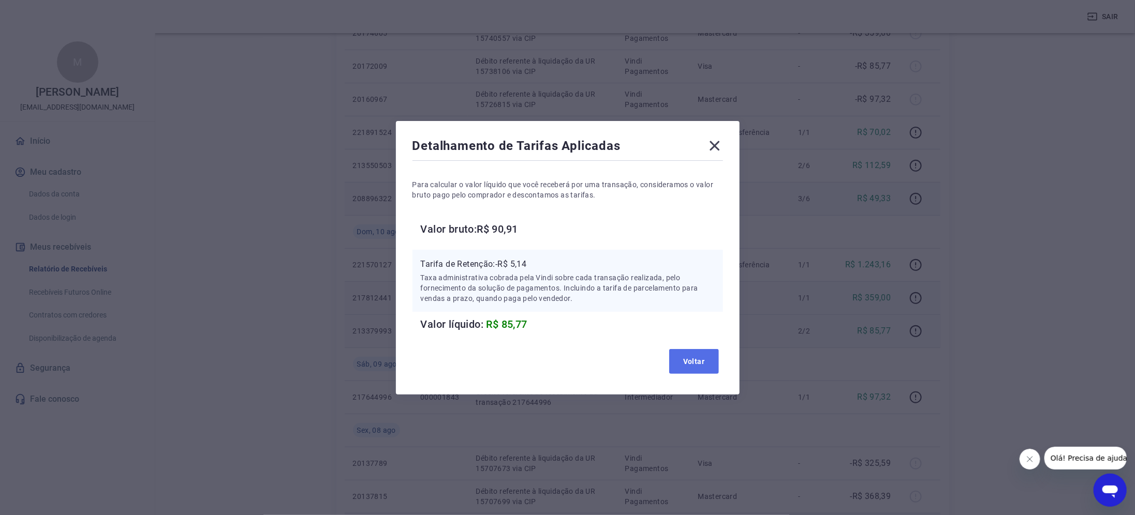
click at [693, 358] on button "Voltar" at bounding box center [694, 361] width 50 height 25
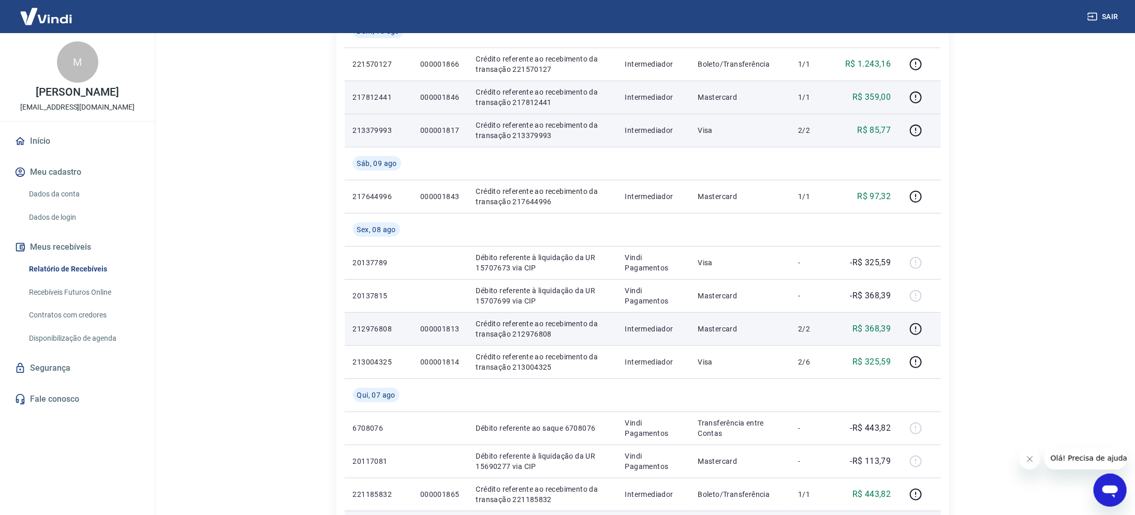
scroll to position [727, 0]
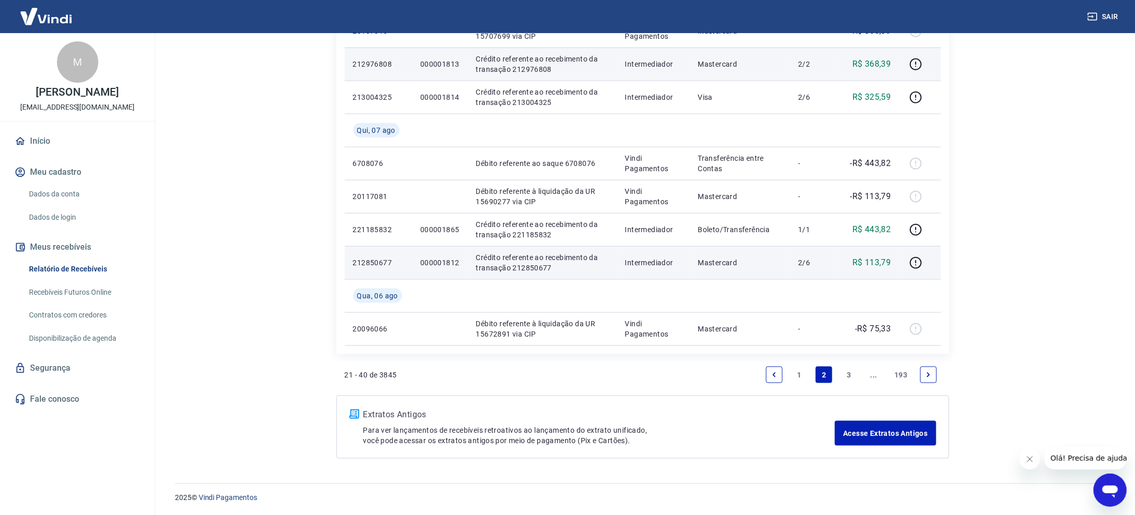
click at [801, 370] on link "1" at bounding box center [799, 375] width 17 height 17
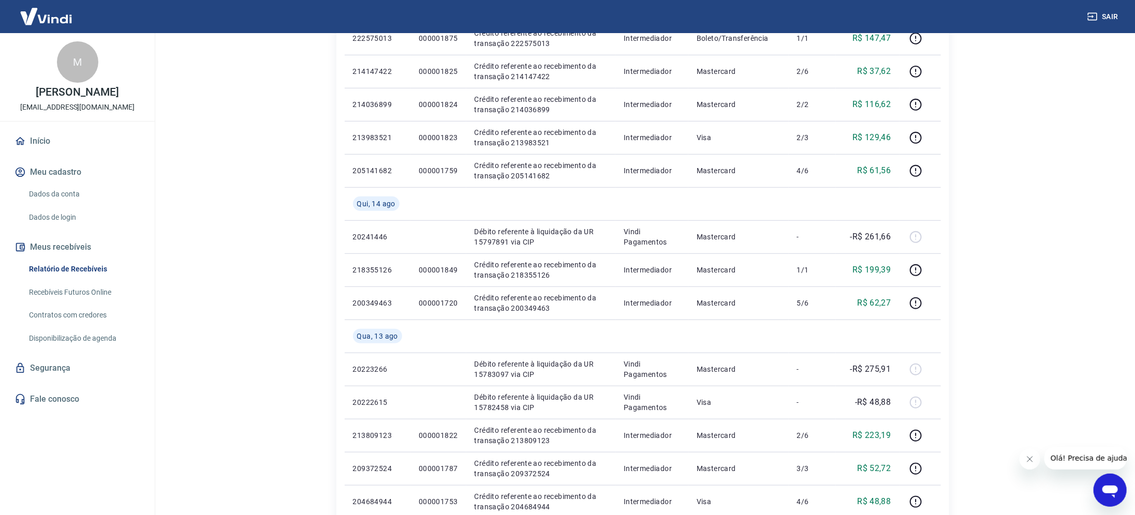
scroll to position [693, 0]
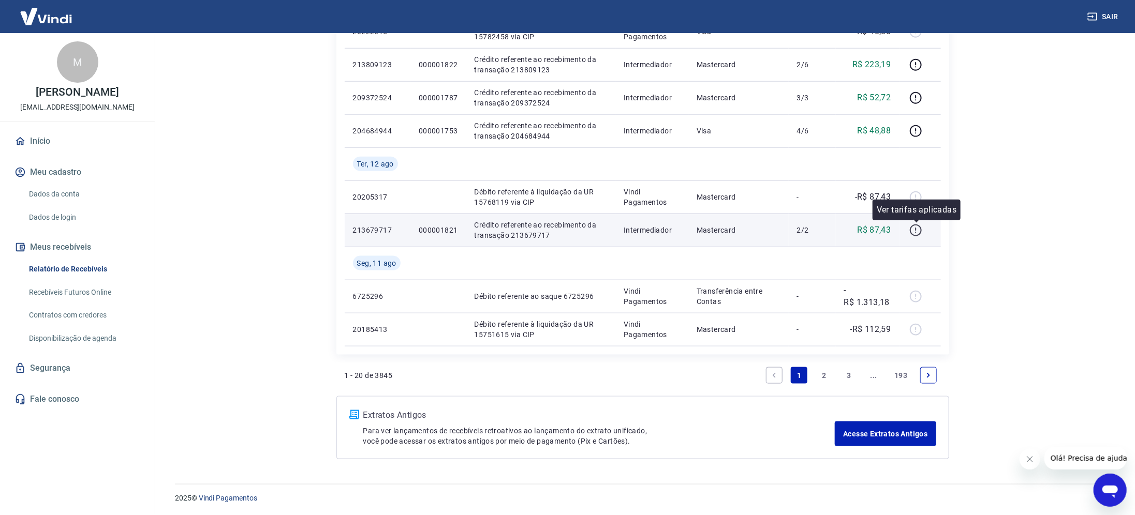
click at [919, 231] on icon "button" at bounding box center [915, 230] width 13 height 13
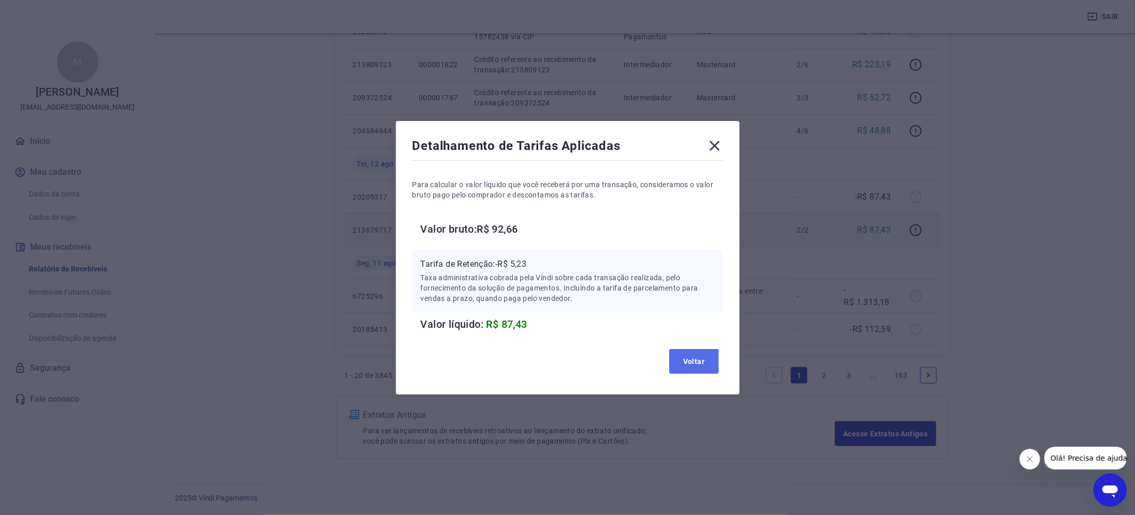
click at [709, 357] on button "Voltar" at bounding box center [694, 361] width 50 height 25
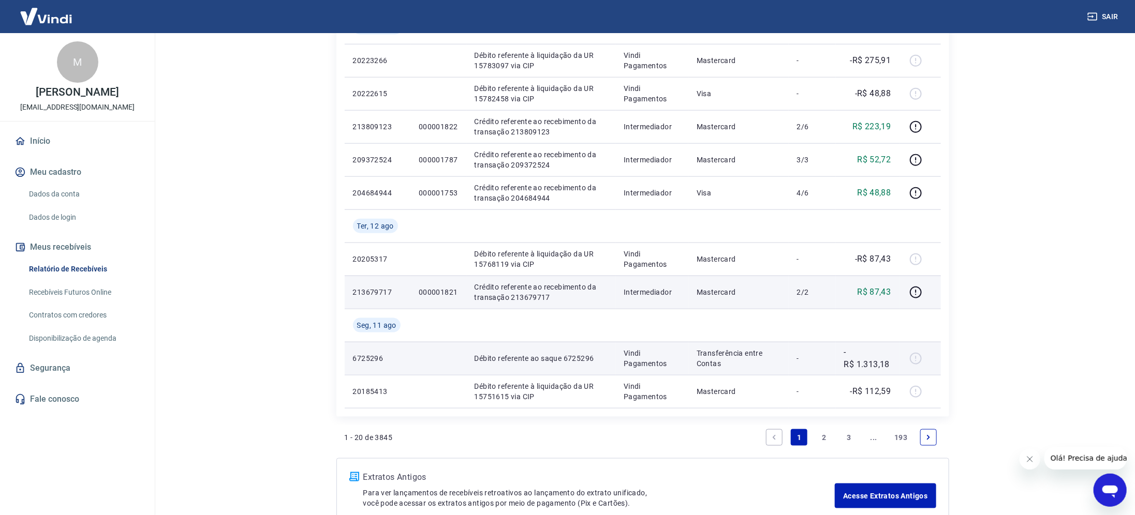
scroll to position [538, 0]
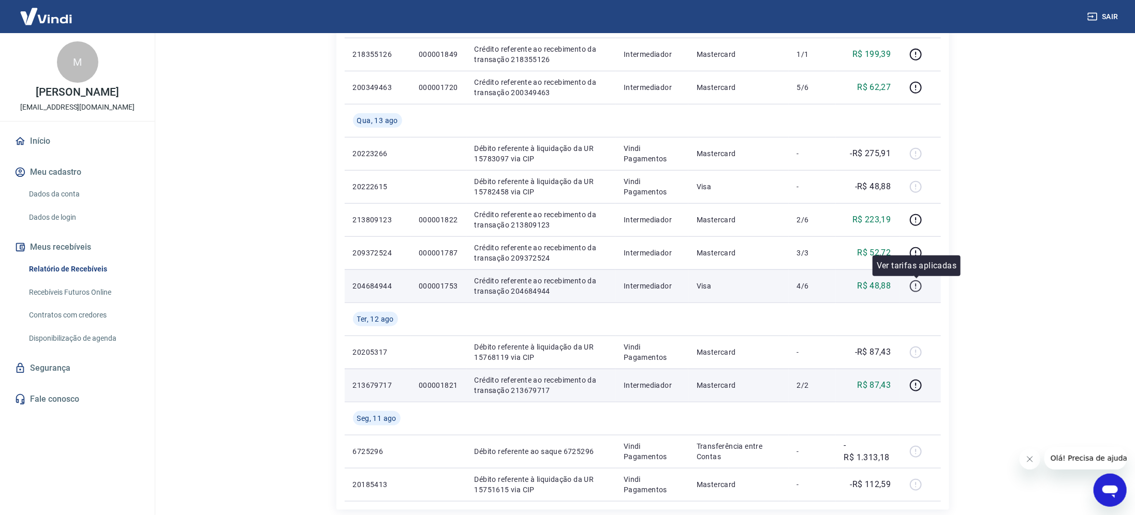
click at [916, 284] on icon "button" at bounding box center [915, 286] width 13 height 13
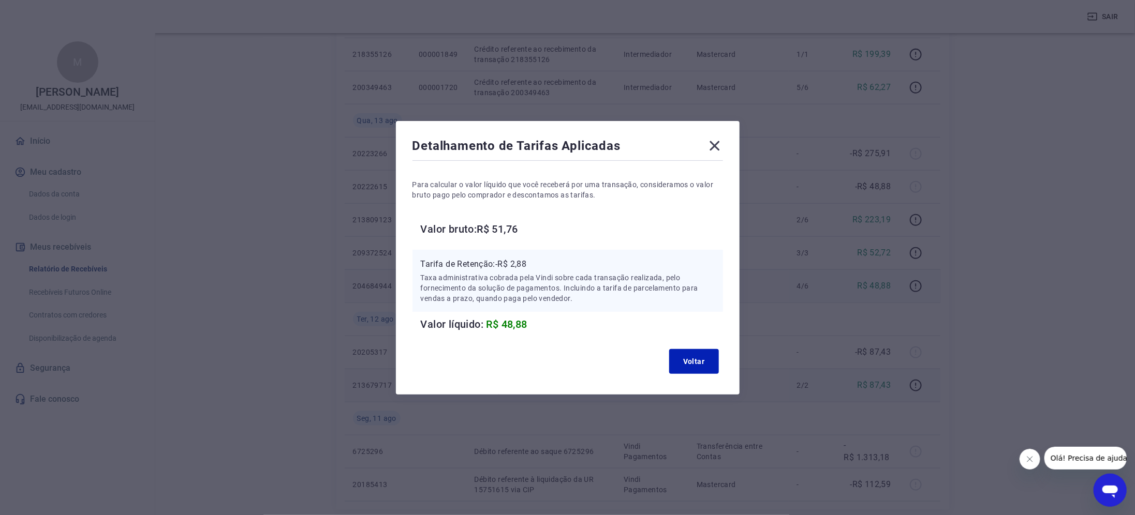
click at [669, 373] on div "Voltar" at bounding box center [567, 361] width 310 height 33
click at [713, 365] on button "Voltar" at bounding box center [694, 361] width 50 height 25
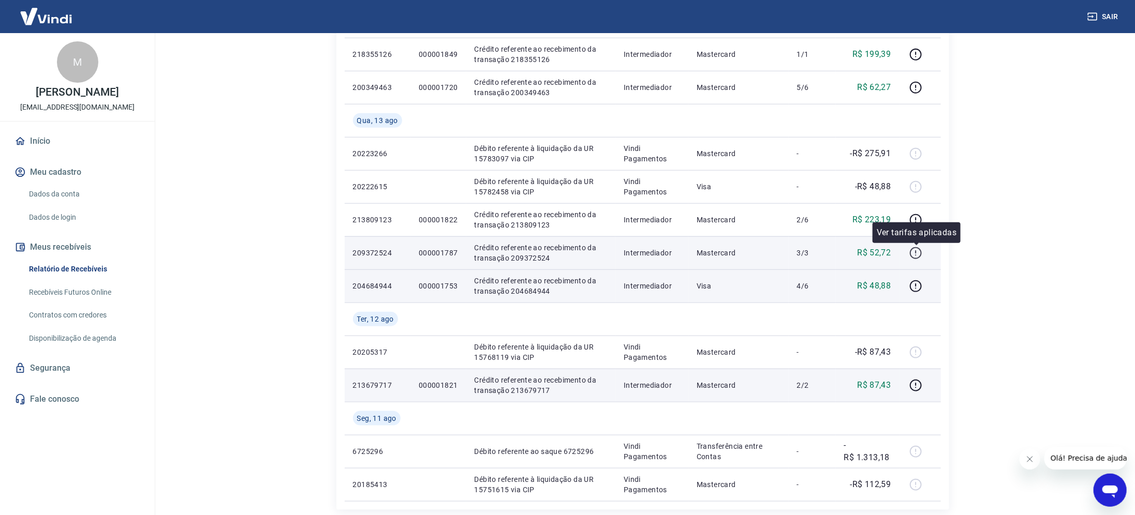
click at [917, 248] on icon "button" at bounding box center [915, 253] width 13 height 13
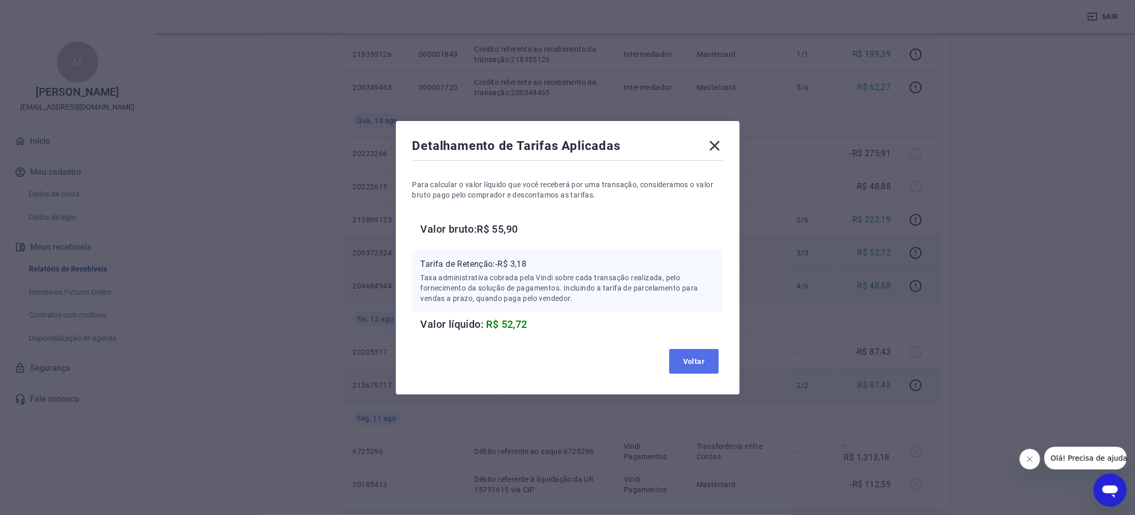
click at [705, 364] on button "Voltar" at bounding box center [694, 361] width 50 height 25
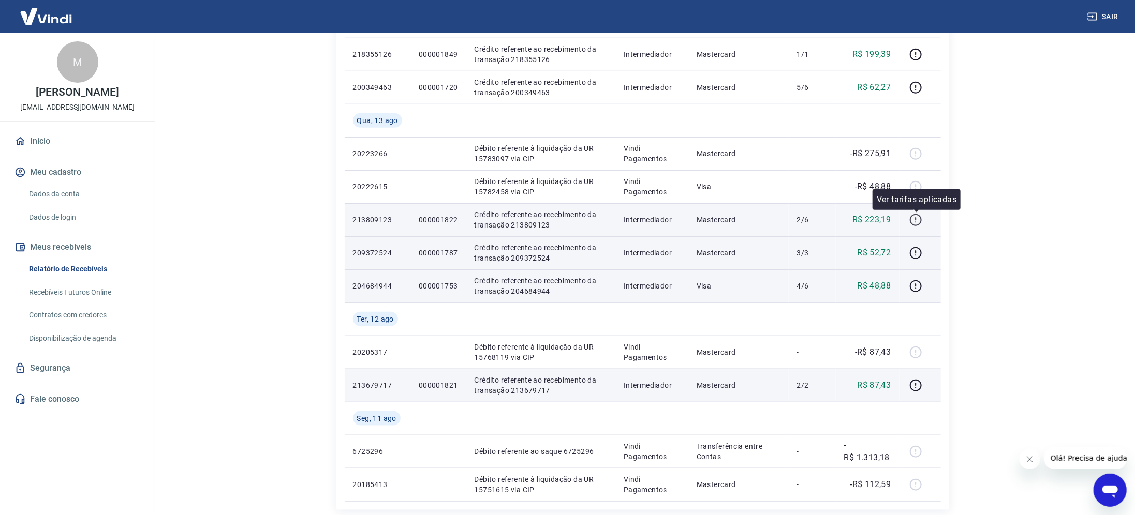
click at [918, 215] on icon "button" at bounding box center [916, 220] width 12 height 12
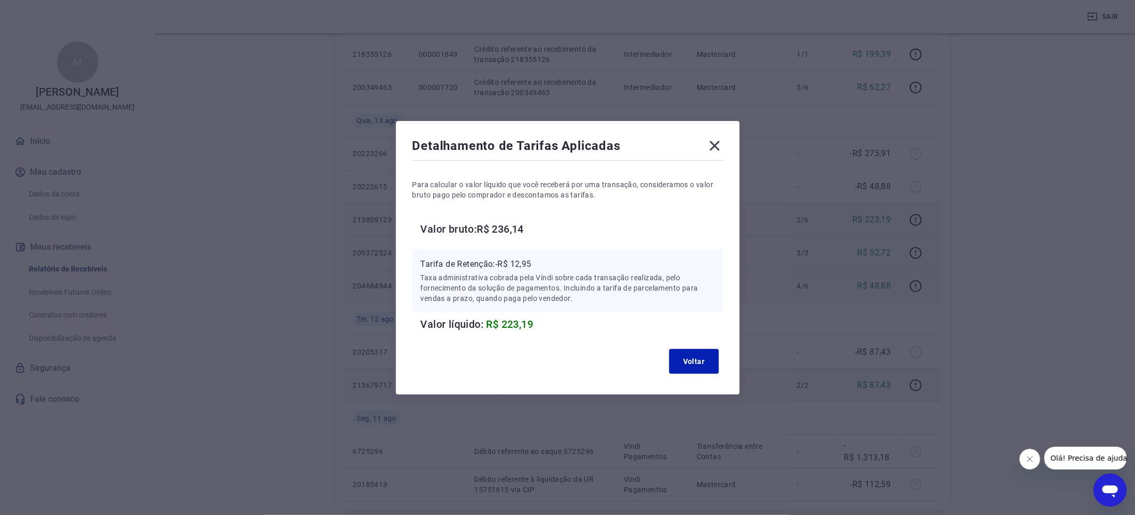
click at [723, 146] on icon at bounding box center [714, 146] width 17 height 17
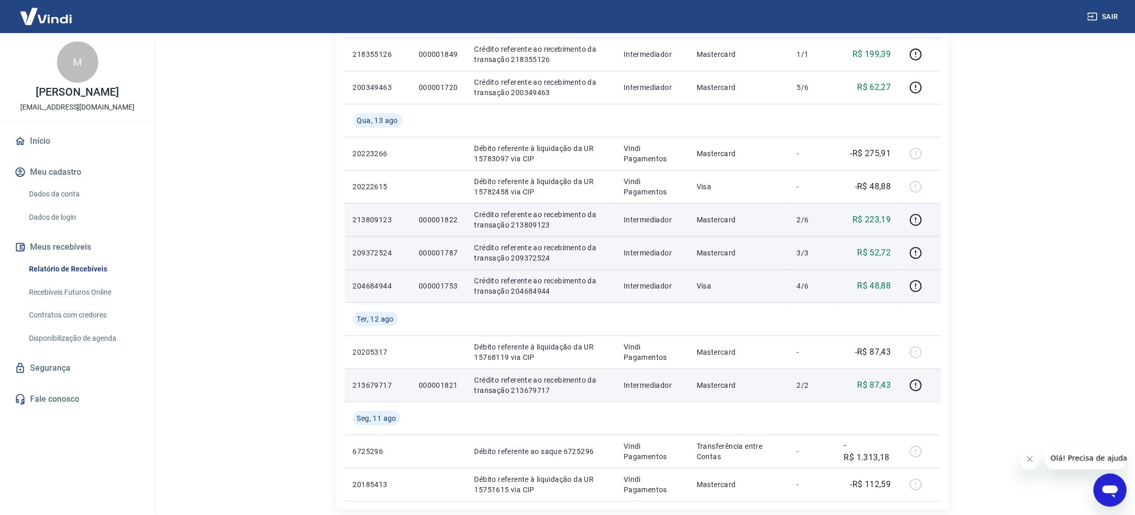
click at [452, 255] on p "000001787" at bounding box center [438, 253] width 39 height 10
copy p "000001787"
